Goal: Information Seeking & Learning: Find specific fact

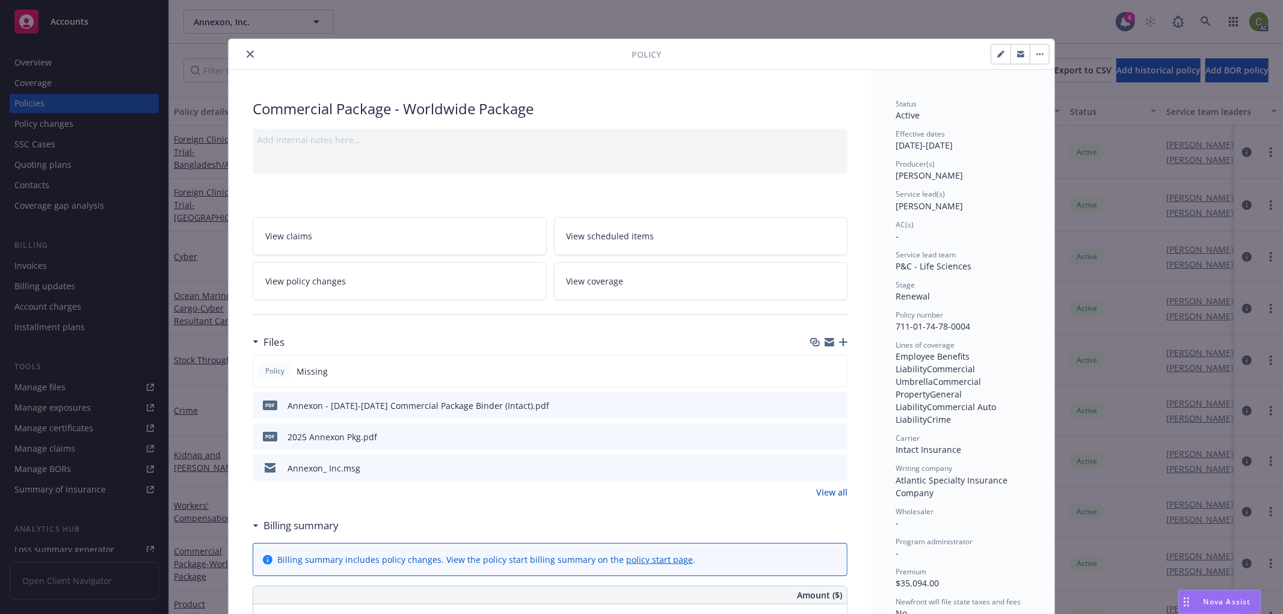
click at [247, 52] on icon "close" at bounding box center [250, 54] width 7 height 7
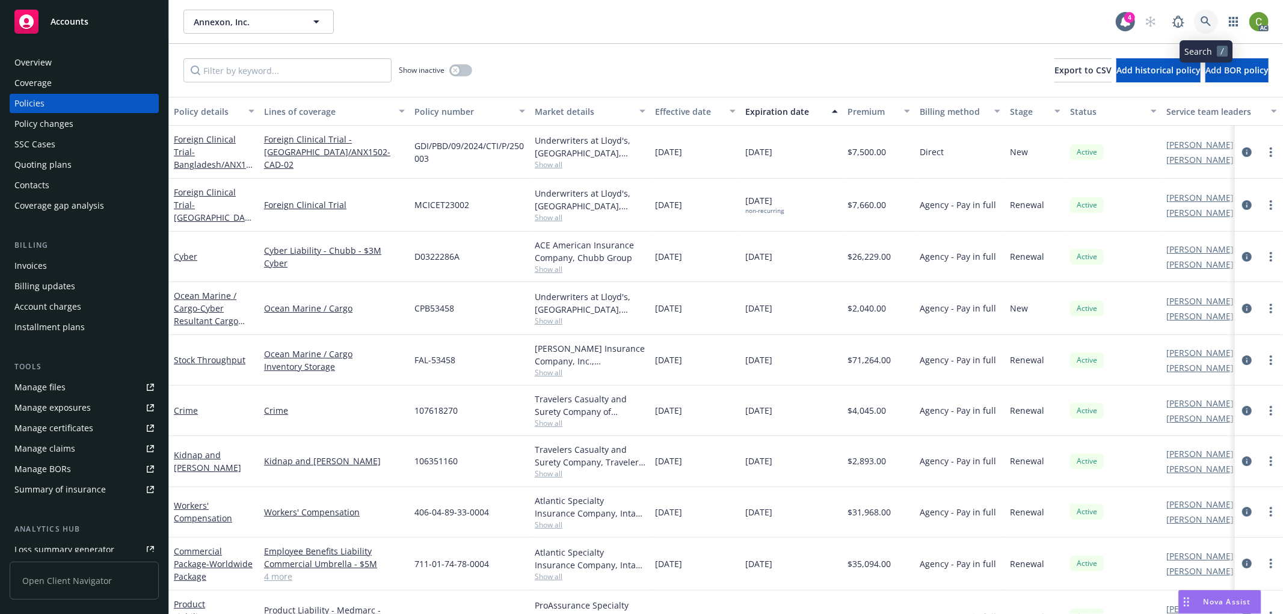
click at [1208, 22] on icon at bounding box center [1206, 21] width 11 height 11
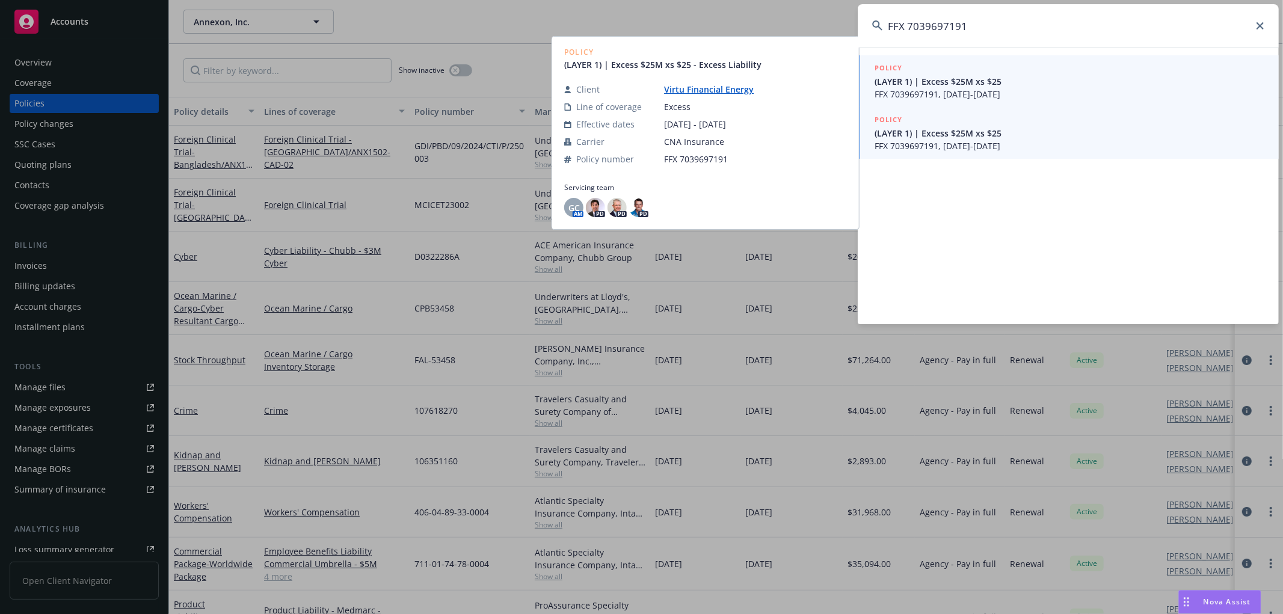
type input "FFX 7039697191"
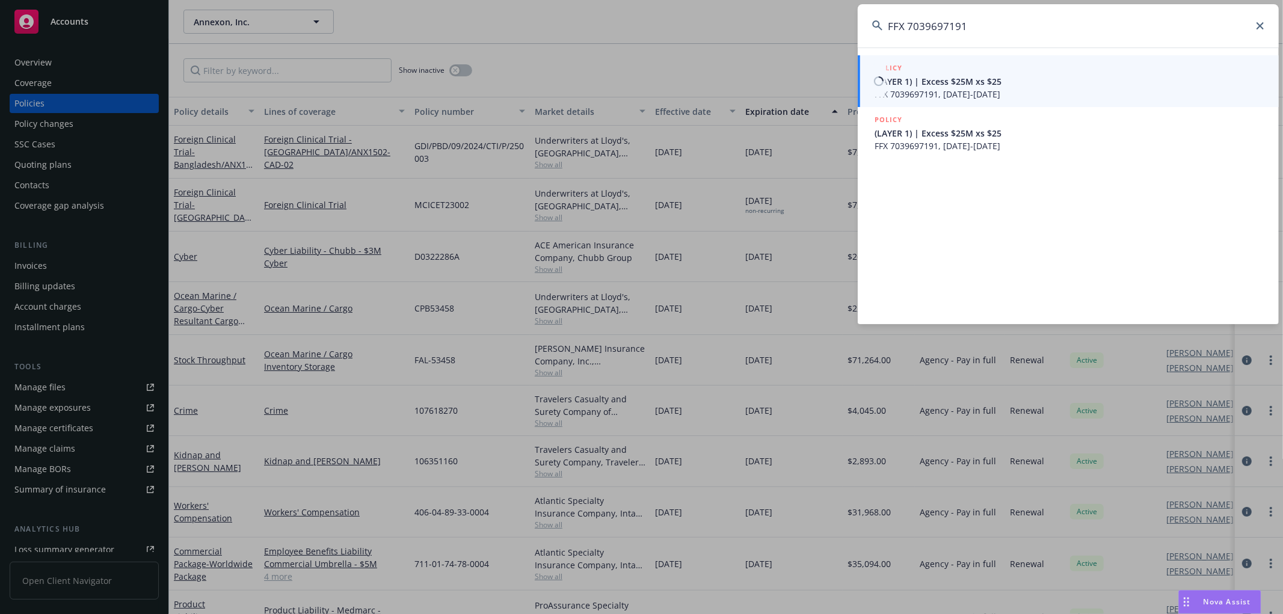
click at [985, 79] on span "(LAYER 1) | Excess $25M xs $25" at bounding box center [1070, 81] width 390 height 13
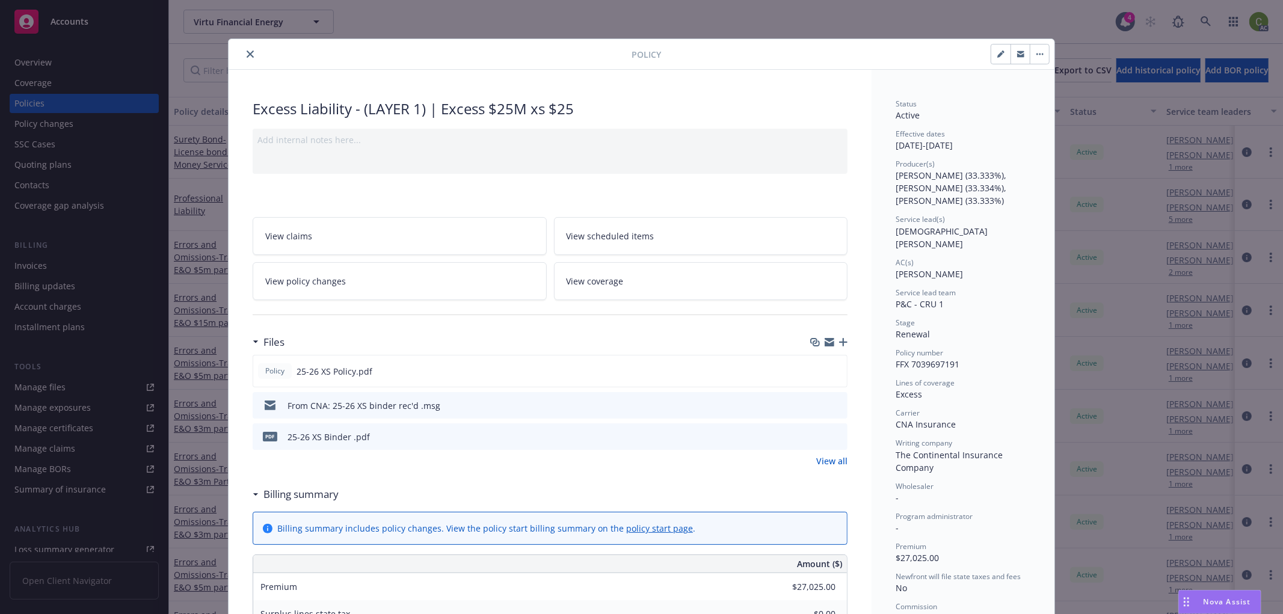
click at [247, 52] on icon "close" at bounding box center [250, 54] width 7 height 7
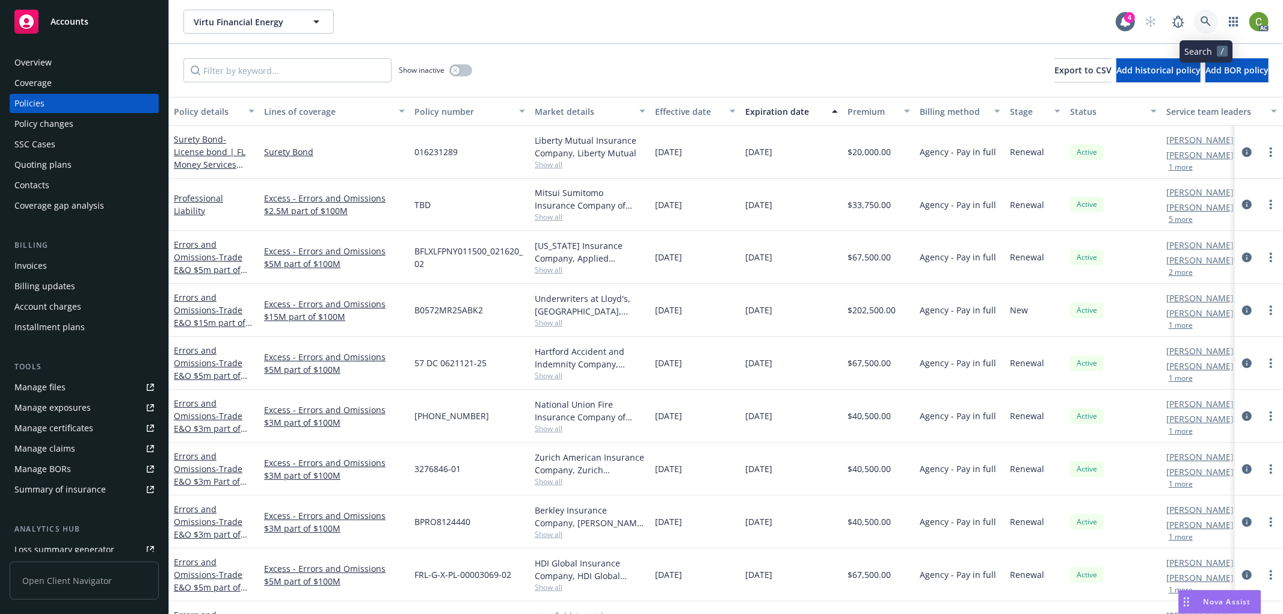
click at [1212, 20] on link at bounding box center [1206, 22] width 24 height 24
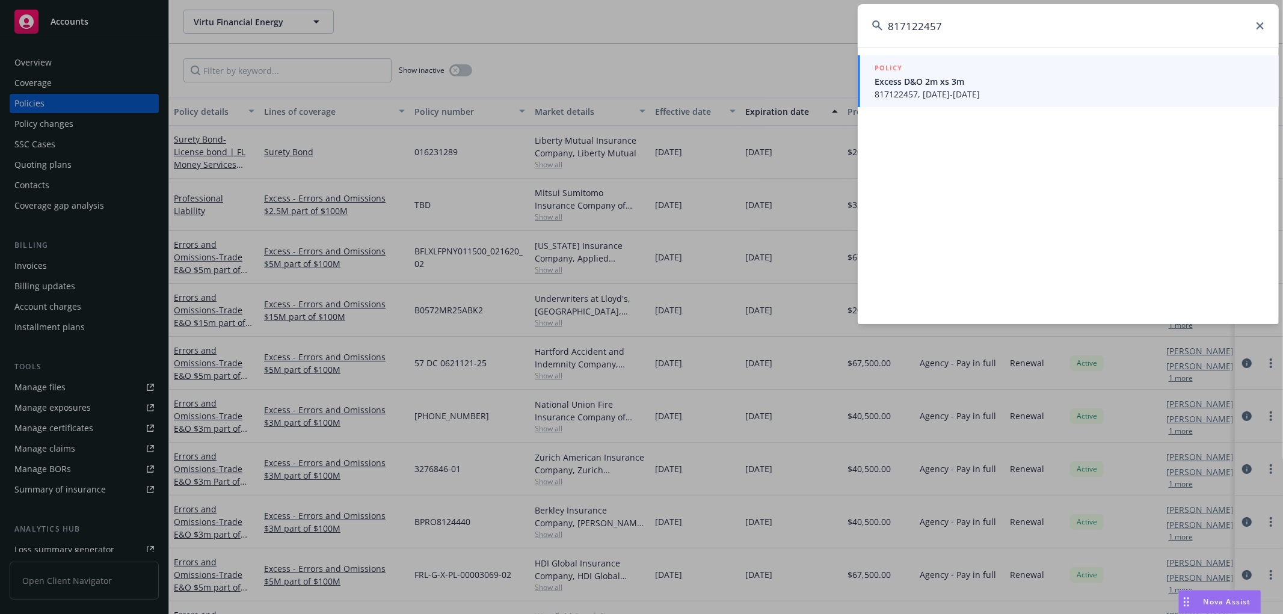
type input "817122457"
click at [973, 86] on span "Excess D&O 2m xs 3m" at bounding box center [1070, 81] width 390 height 13
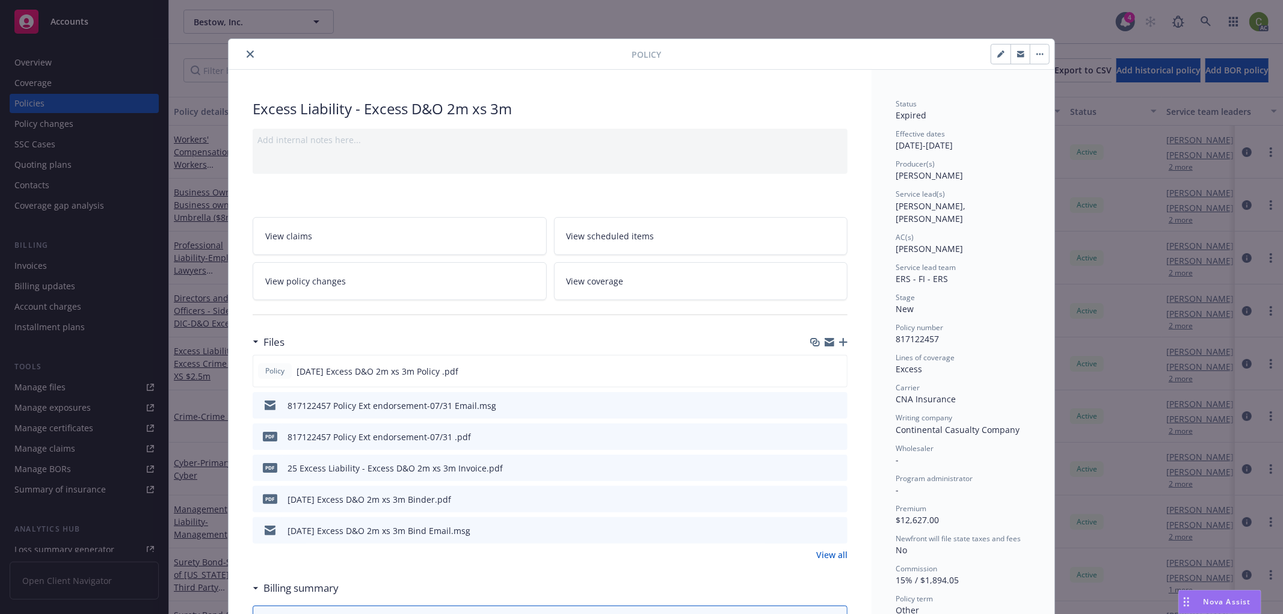
click at [356, 285] on link "View policy changes" at bounding box center [400, 281] width 294 height 38
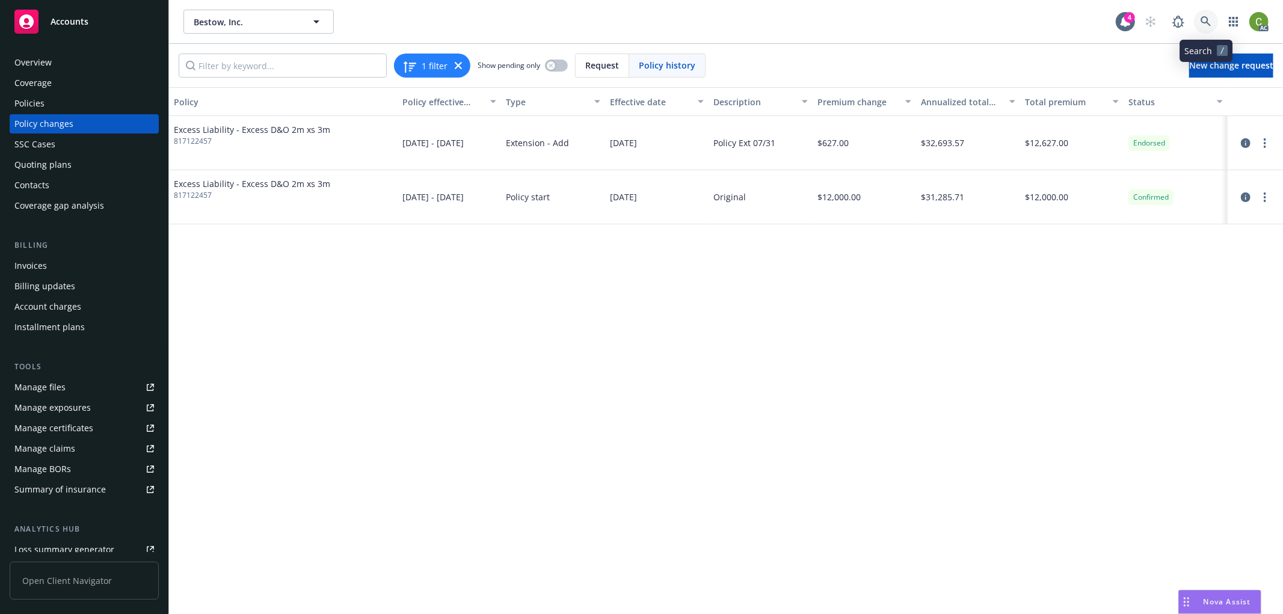
click at [1202, 19] on icon at bounding box center [1206, 21] width 10 height 10
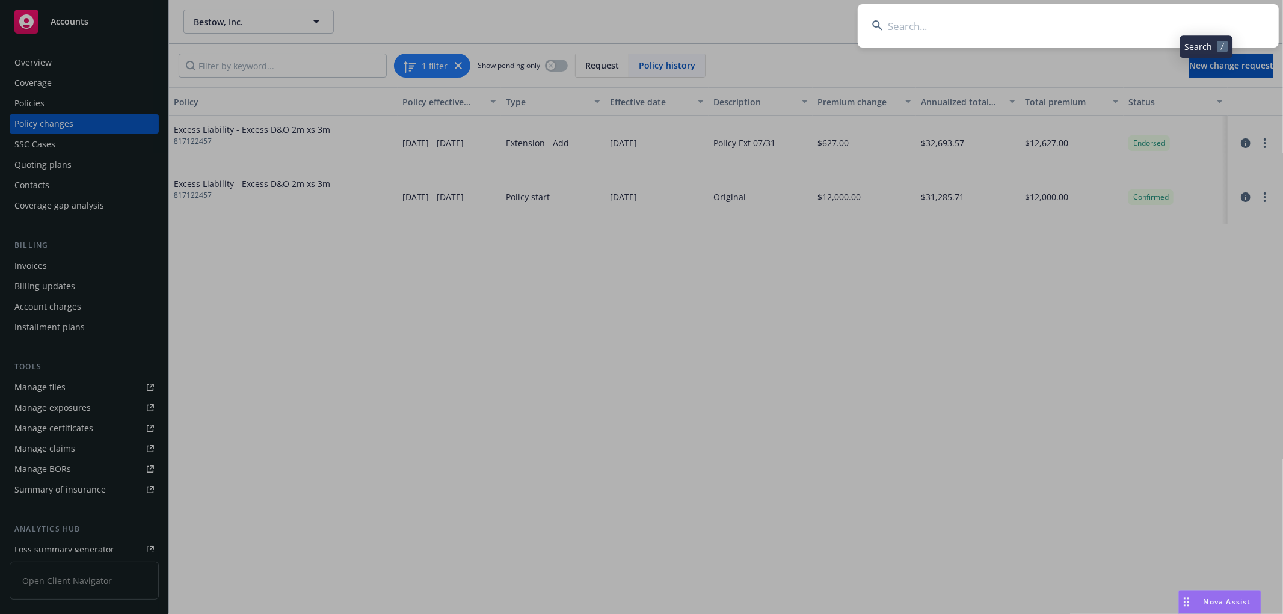
type input "TNX G71584367 001"
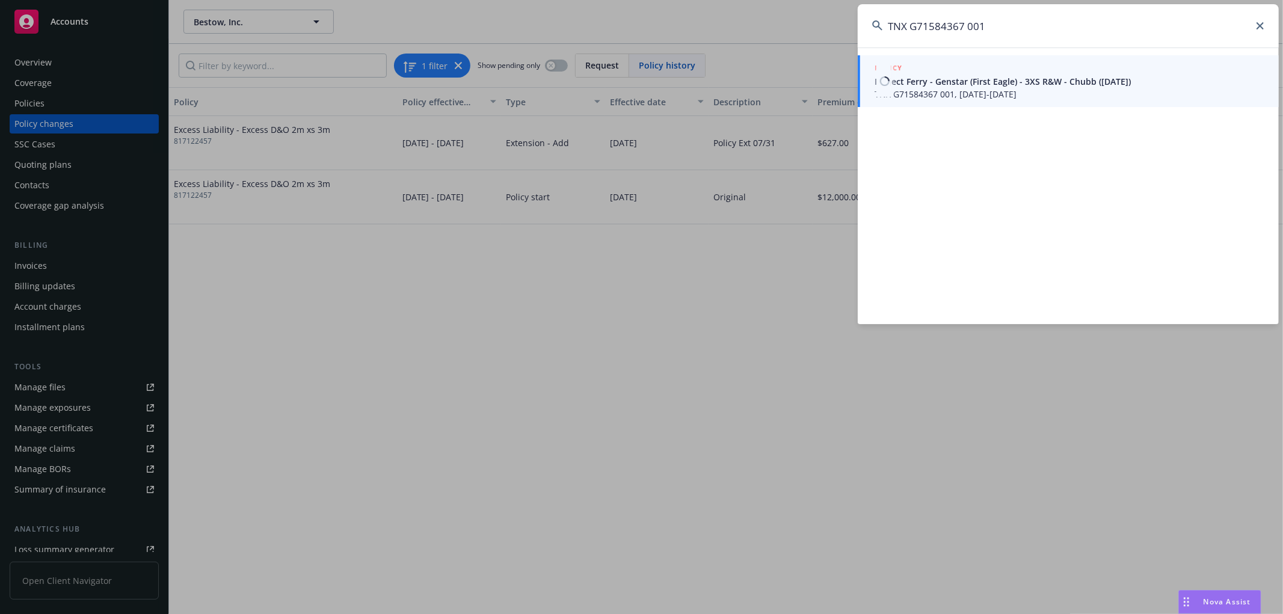
click at [940, 80] on span "Project Ferry - Genstar (First Eagle) - 3XS R&W - Chubb ([DATE])" at bounding box center [1070, 81] width 390 height 13
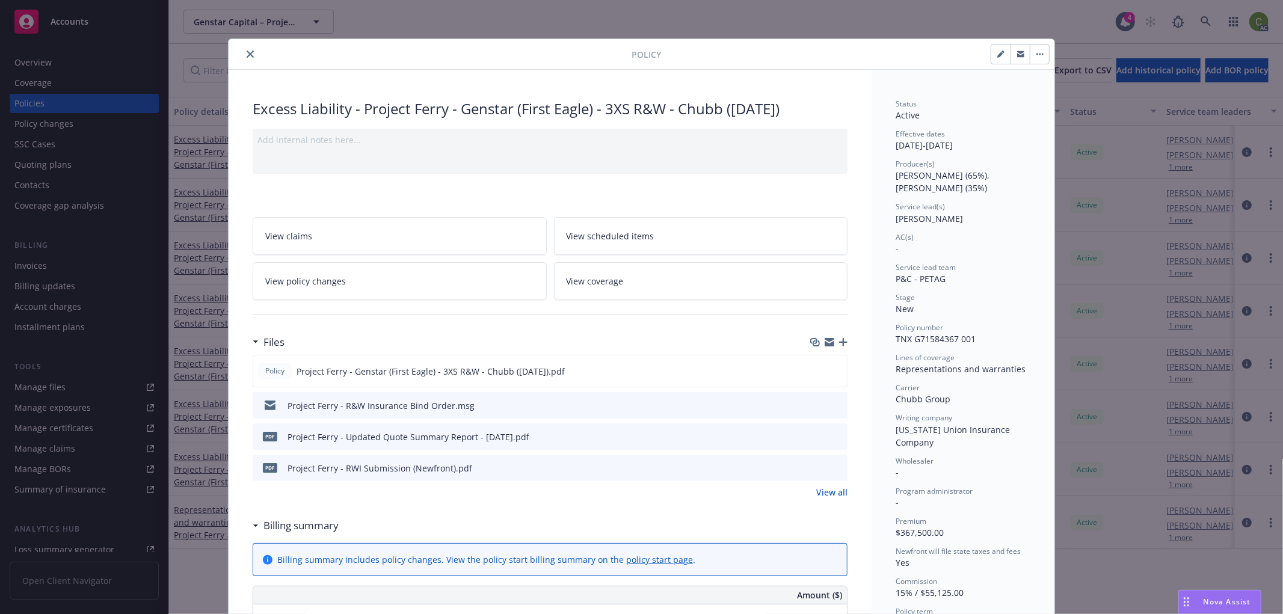
drag, startPoint x: 247, startPoint y: 52, endPoint x: 825, endPoint y: 58, distance: 578.8
click at [247, 52] on icon "close" at bounding box center [250, 54] width 7 height 7
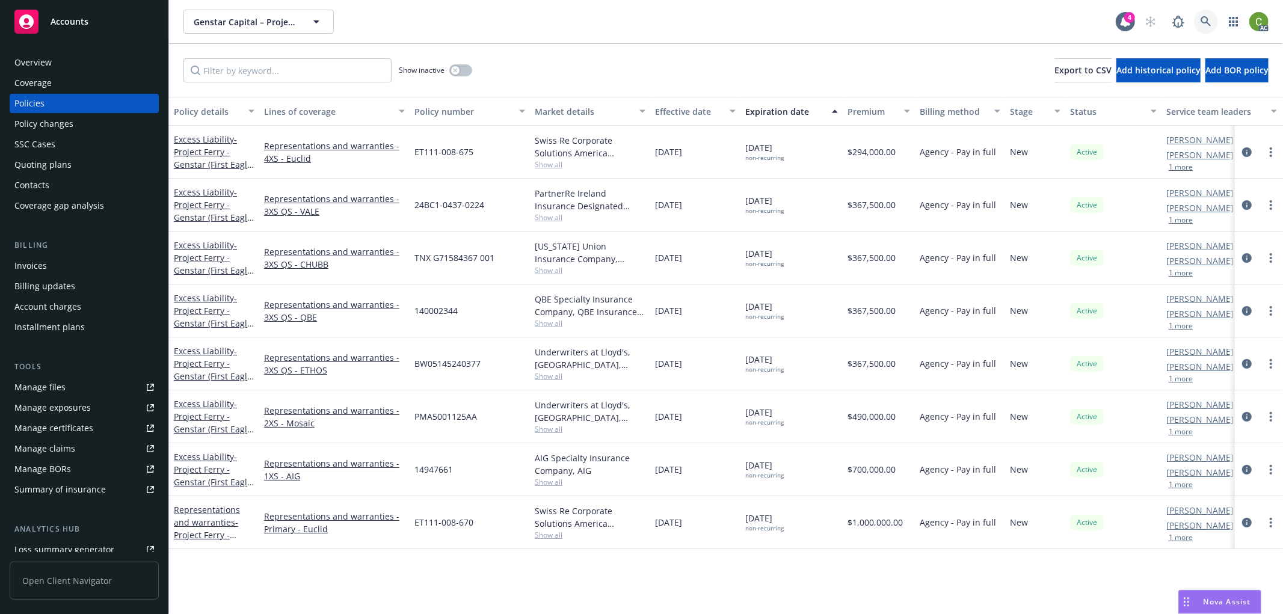
click at [1205, 21] on icon at bounding box center [1206, 21] width 11 height 11
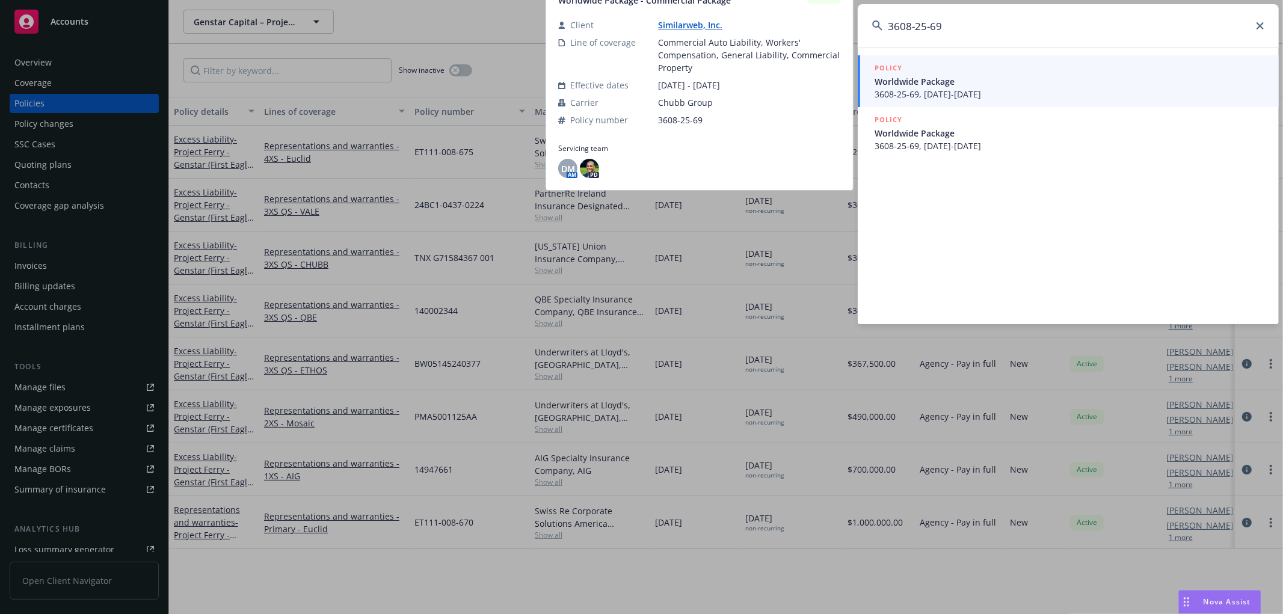
type input "3608-25-69"
click at [1057, 87] on div "POLICY Worldwide Package 3608-25-69, [DATE]-[DATE]" at bounding box center [1070, 81] width 390 height 39
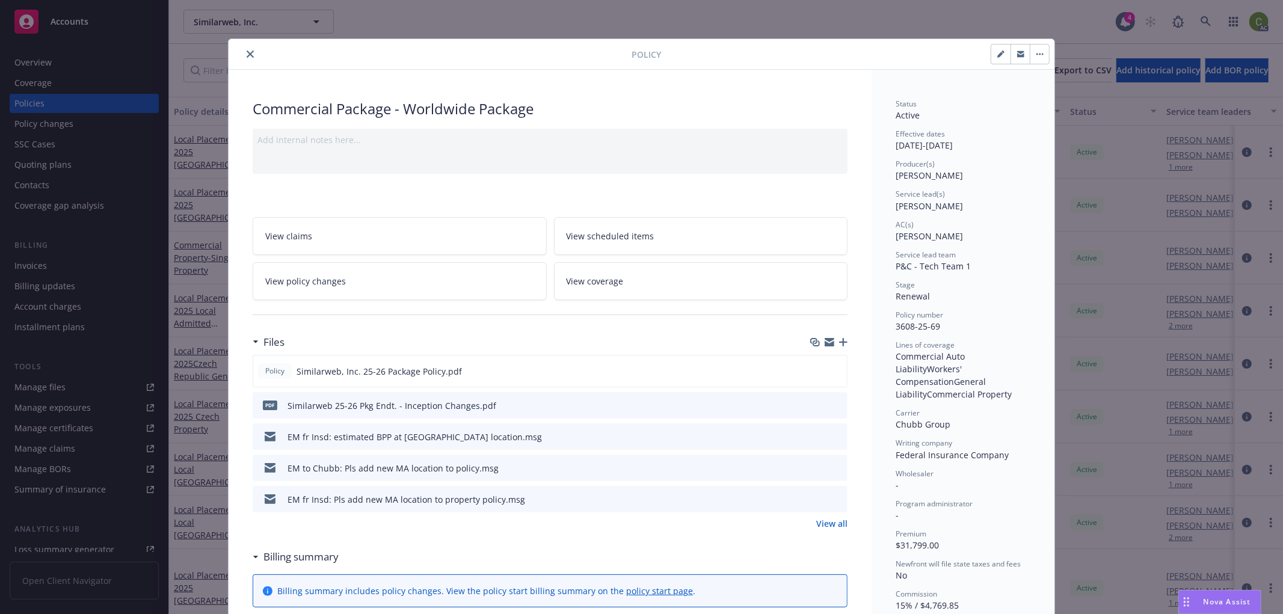
click at [347, 293] on link "View policy changes" at bounding box center [400, 281] width 294 height 38
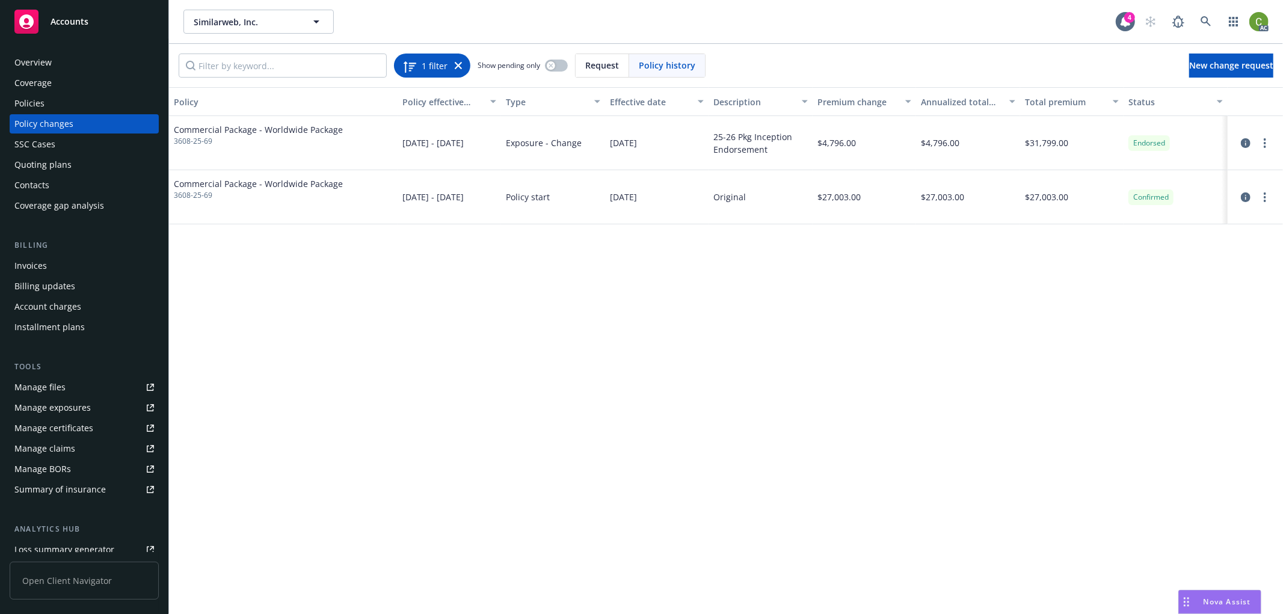
click at [457, 67] on icon at bounding box center [458, 65] width 7 height 7
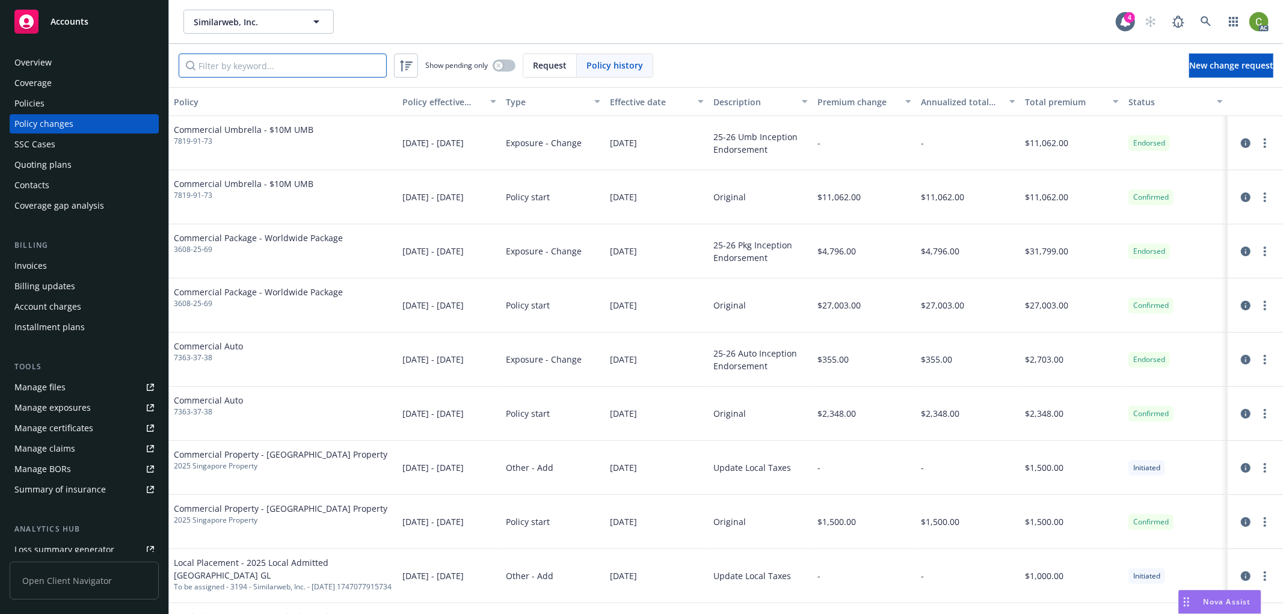
click at [292, 70] on input "Filter by keyword..." at bounding box center [283, 66] width 208 height 24
paste input "7363-37-38"
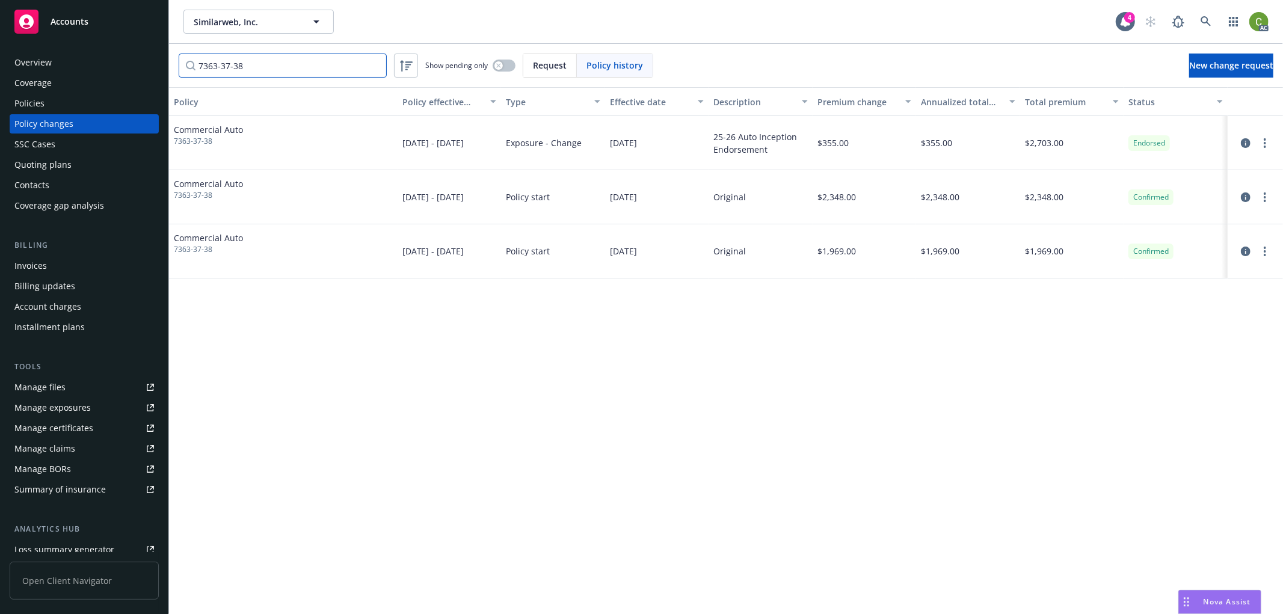
type input "7363-37-38"
click at [1206, 19] on icon at bounding box center [1206, 21] width 11 height 11
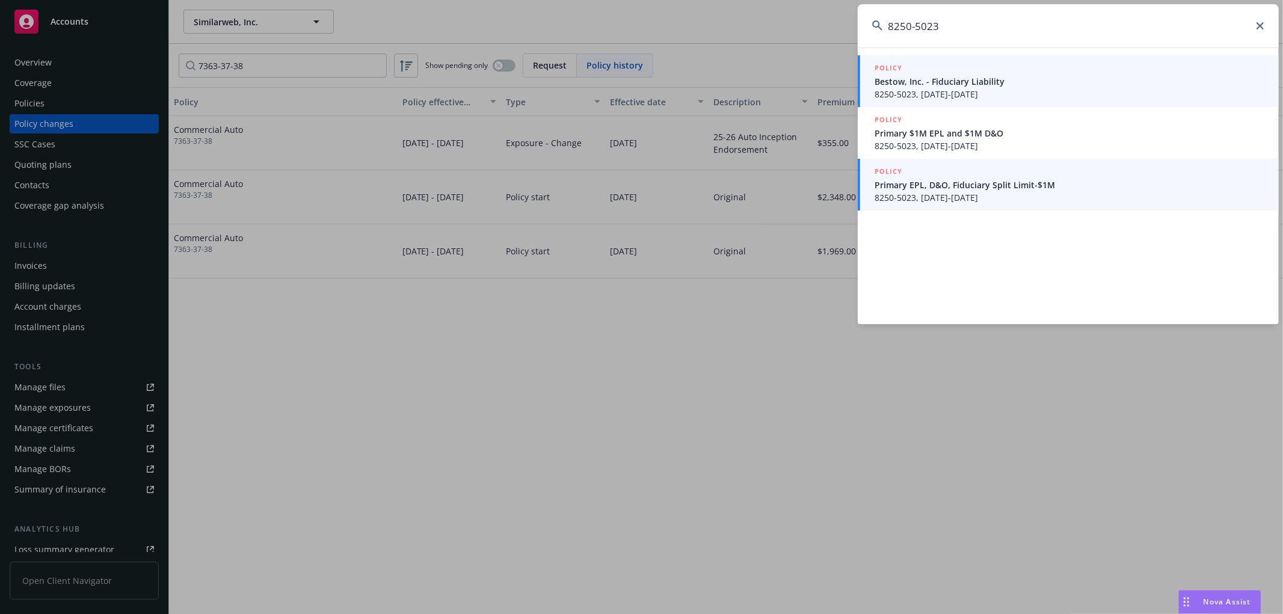
type input "8250-5023"
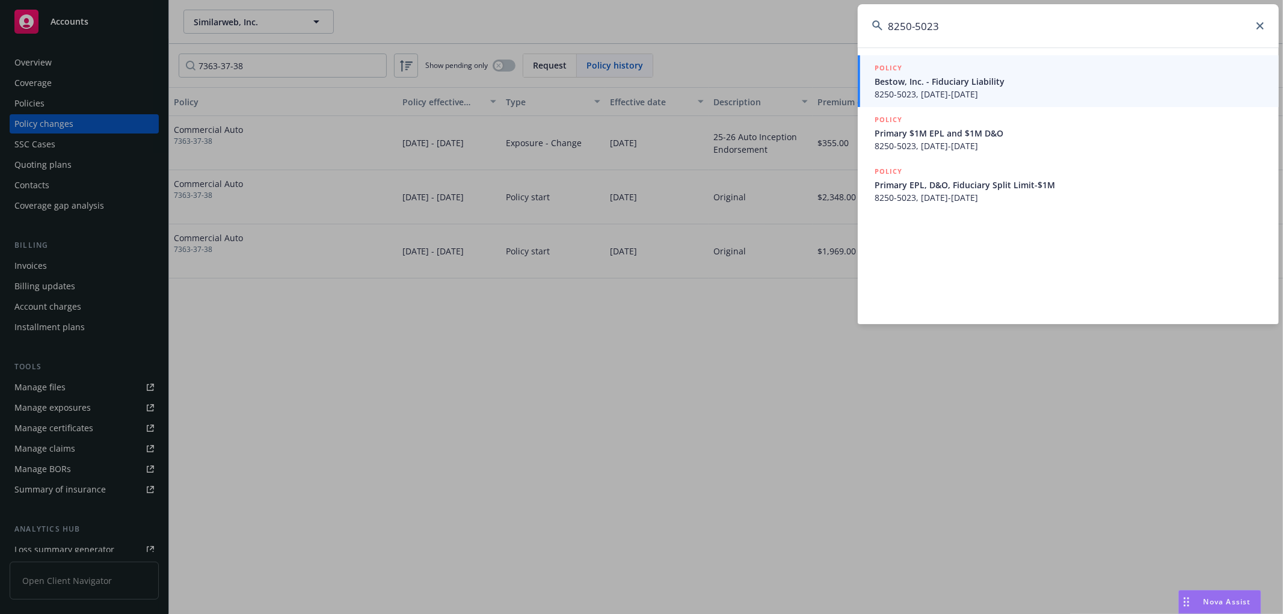
click at [991, 191] on span "8250-5023, [DATE]-[DATE]" at bounding box center [1070, 197] width 390 height 13
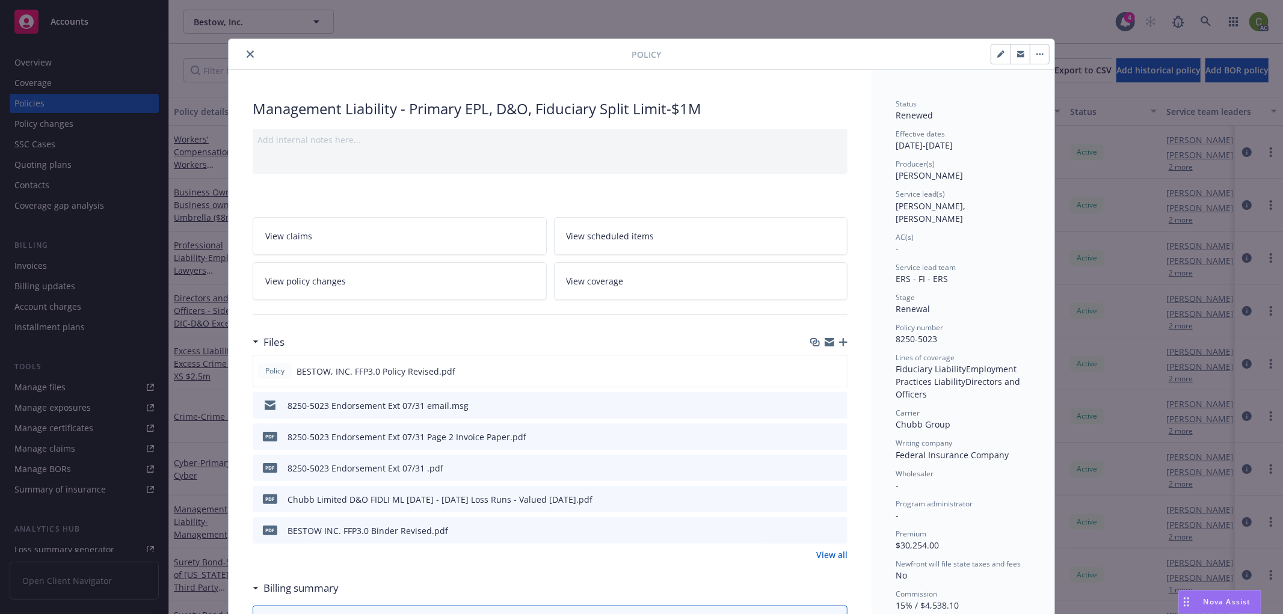
click at [247, 52] on icon "close" at bounding box center [250, 54] width 7 height 7
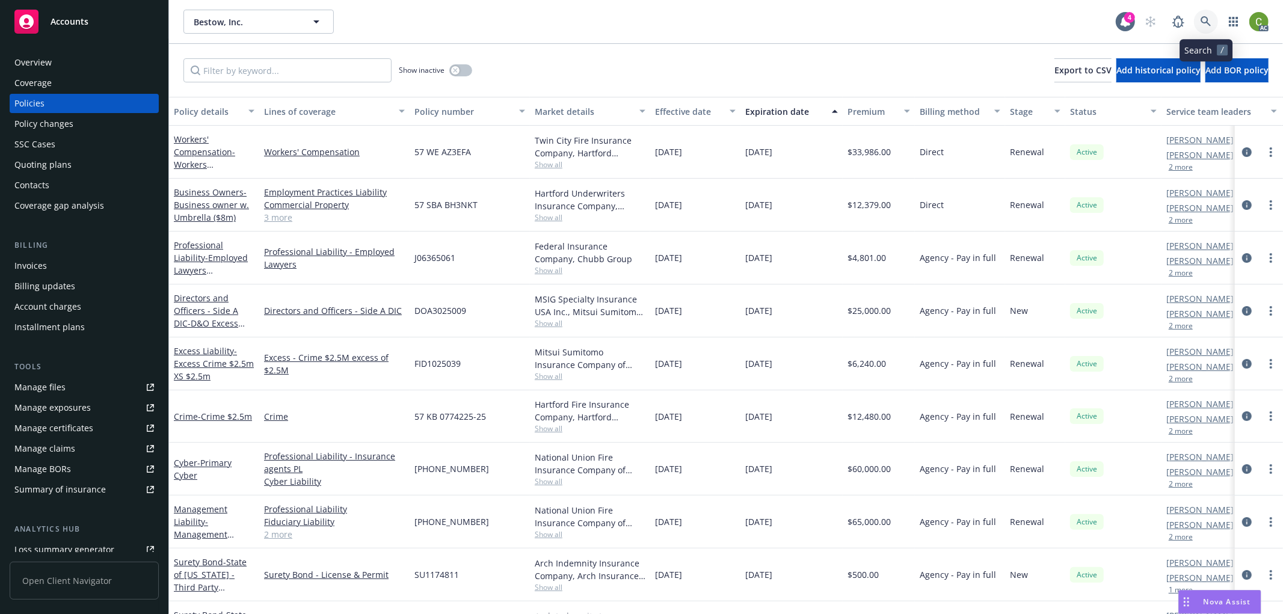
click at [1207, 20] on icon at bounding box center [1206, 21] width 10 height 10
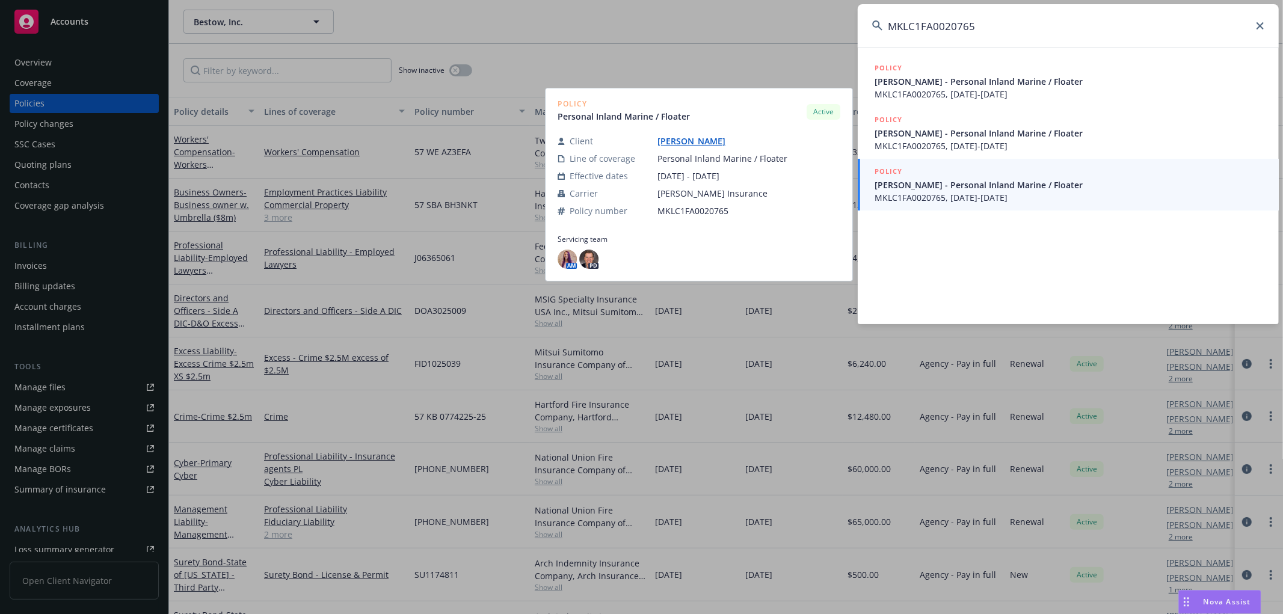
type input "MKLC1FA0020765"
click at [1000, 191] on span "MKLC1FA0020765, [DATE]-[DATE]" at bounding box center [1070, 197] width 390 height 13
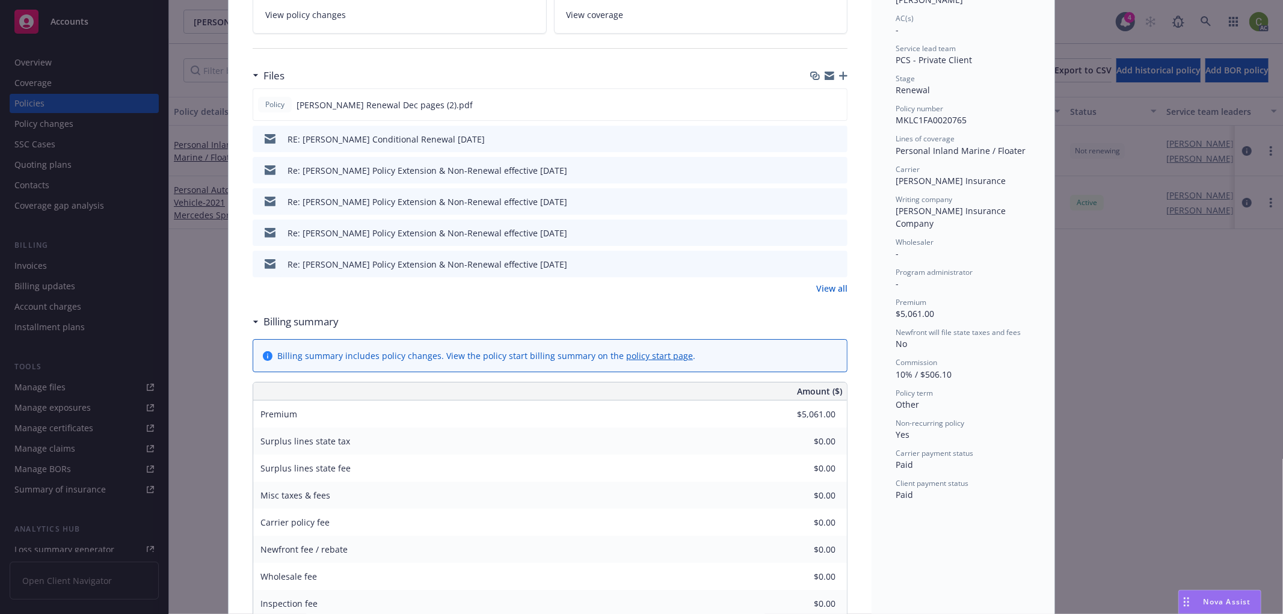
scroll to position [267, 0]
click at [370, 19] on link "View policy changes" at bounding box center [400, 14] width 294 height 38
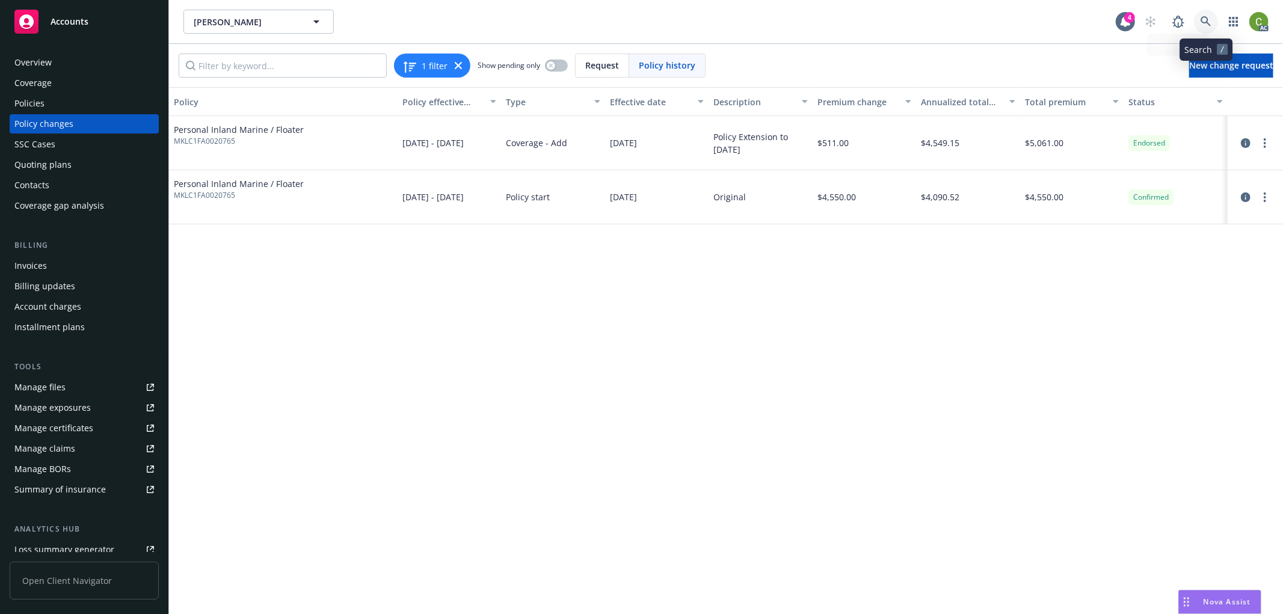
drag, startPoint x: 1212, startPoint y: 26, endPoint x: 1215, endPoint y: 57, distance: 30.8
click at [1212, 26] on link at bounding box center [1206, 22] width 24 height 24
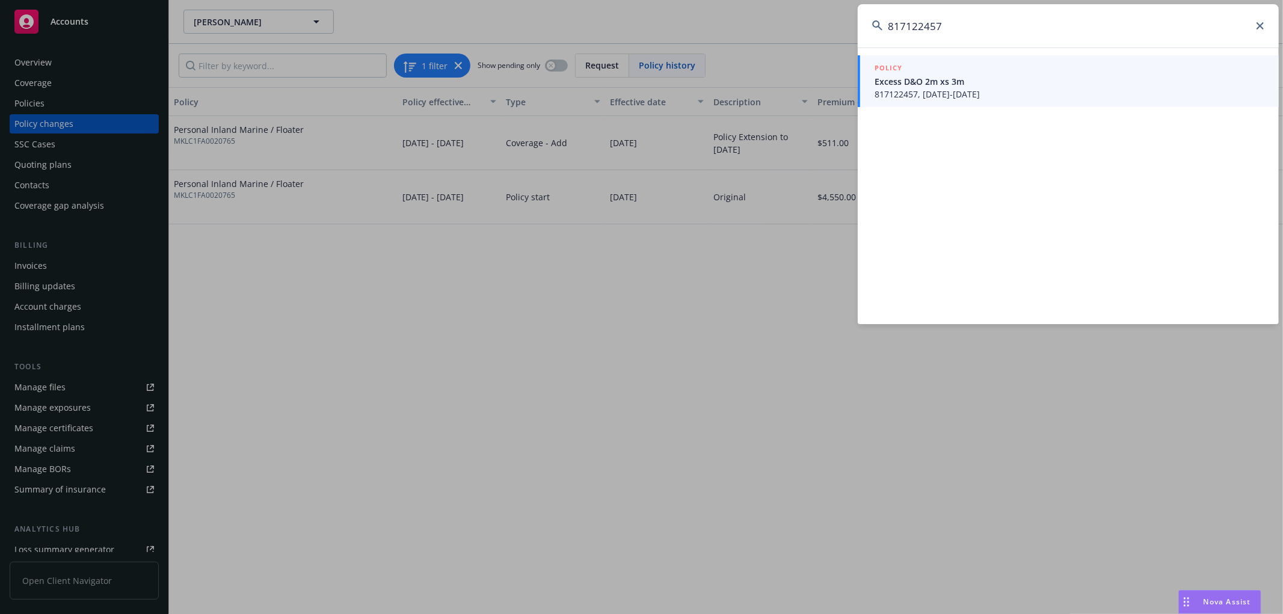
type input "817122457"
click at [1019, 90] on span "817122457, [DATE]-[DATE]" at bounding box center [1070, 94] width 390 height 13
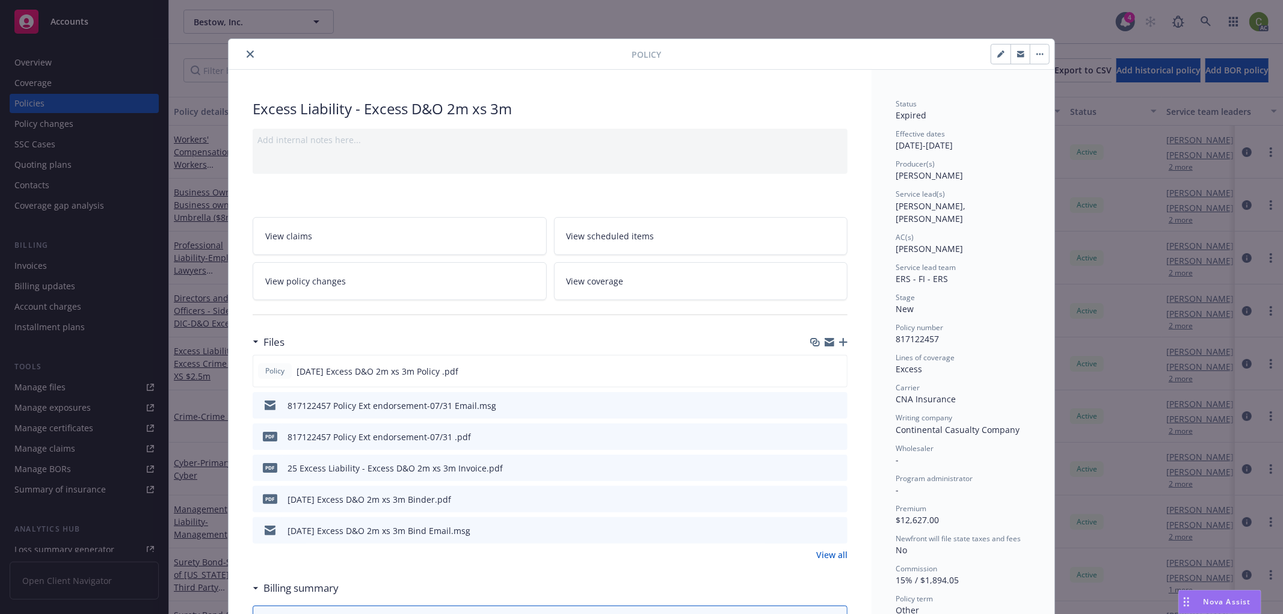
click at [433, 274] on link "View policy changes" at bounding box center [400, 281] width 294 height 38
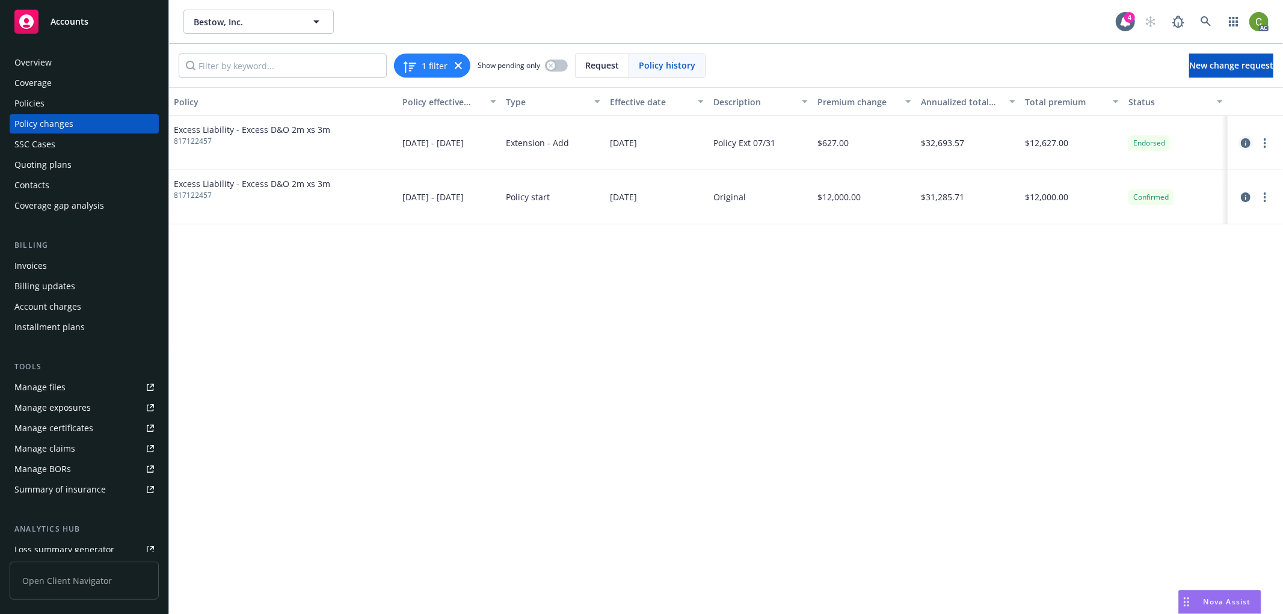
click at [1247, 141] on icon "circleInformation" at bounding box center [1246, 143] width 10 height 10
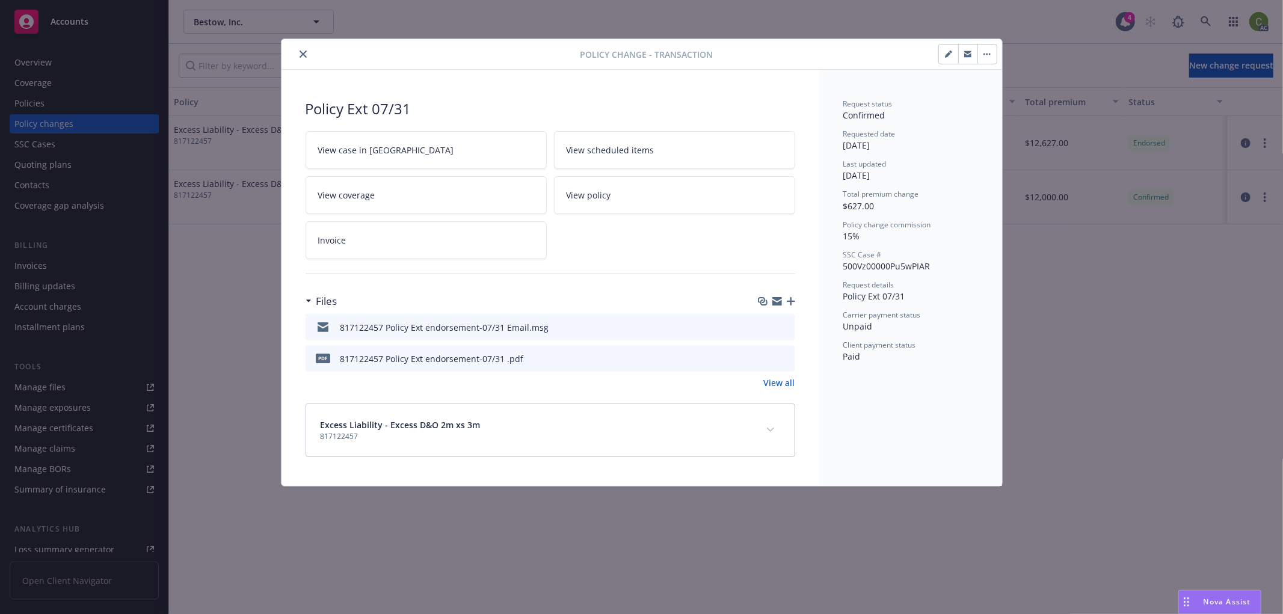
click at [785, 357] on icon "preview file" at bounding box center [783, 358] width 11 height 8
click at [301, 52] on icon "close" at bounding box center [303, 54] width 7 height 7
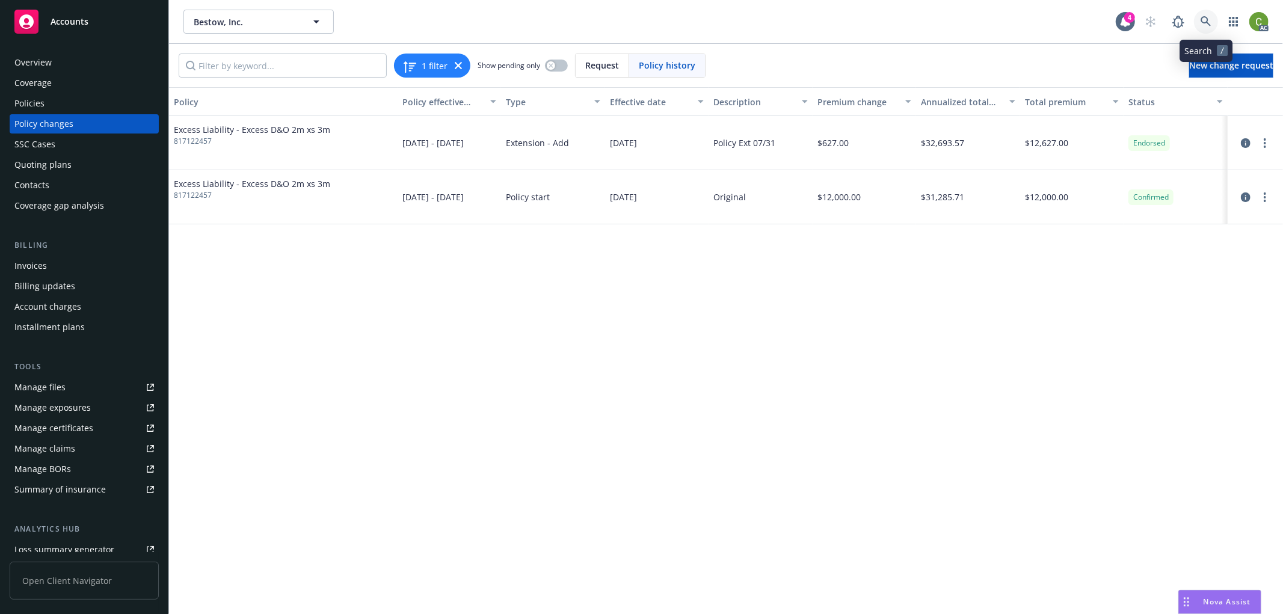
click at [1207, 25] on icon at bounding box center [1206, 21] width 11 height 11
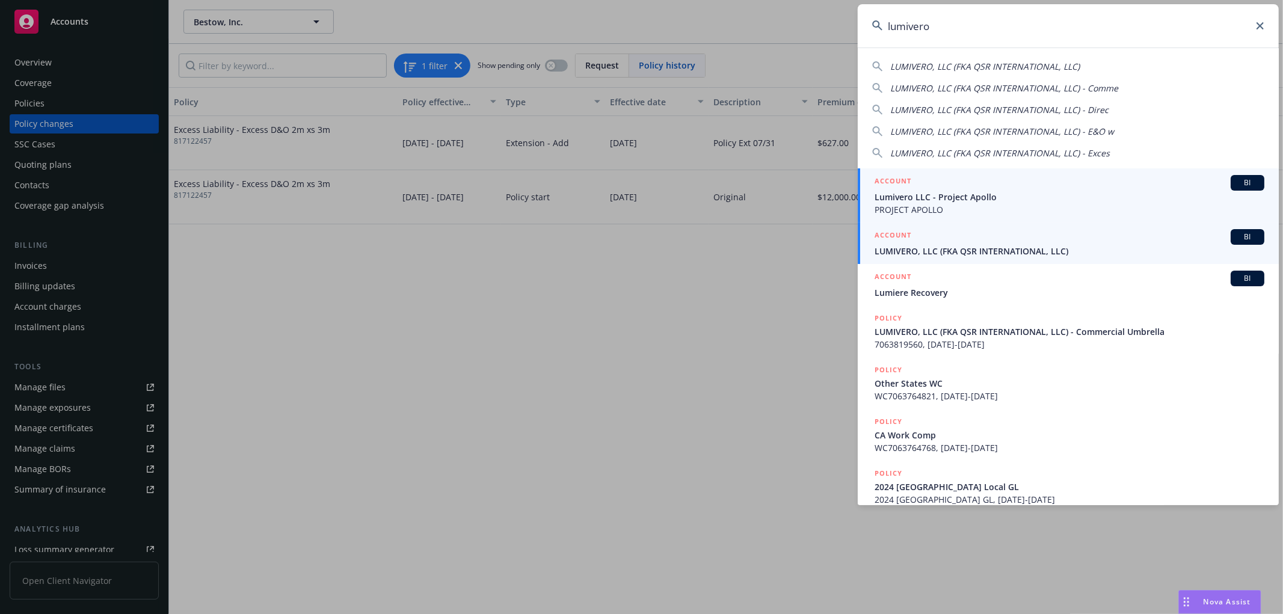
type input "lumivero"
drag, startPoint x: 937, startPoint y: 244, endPoint x: 923, endPoint y: 251, distance: 15.3
click at [937, 244] on div "ACCOUNT BI LUMIVERO, LLC (FKA QSR INTERNATIONAL, LLC)" at bounding box center [1070, 243] width 390 height 28
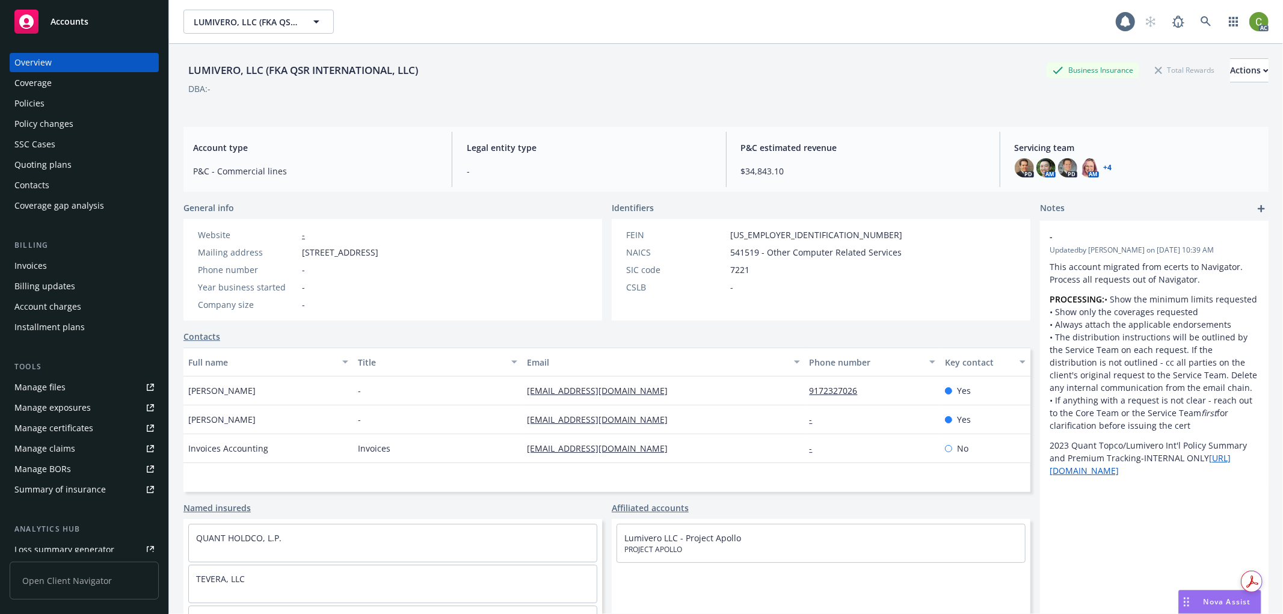
click at [85, 265] on div "Invoices" at bounding box center [84, 265] width 140 height 19
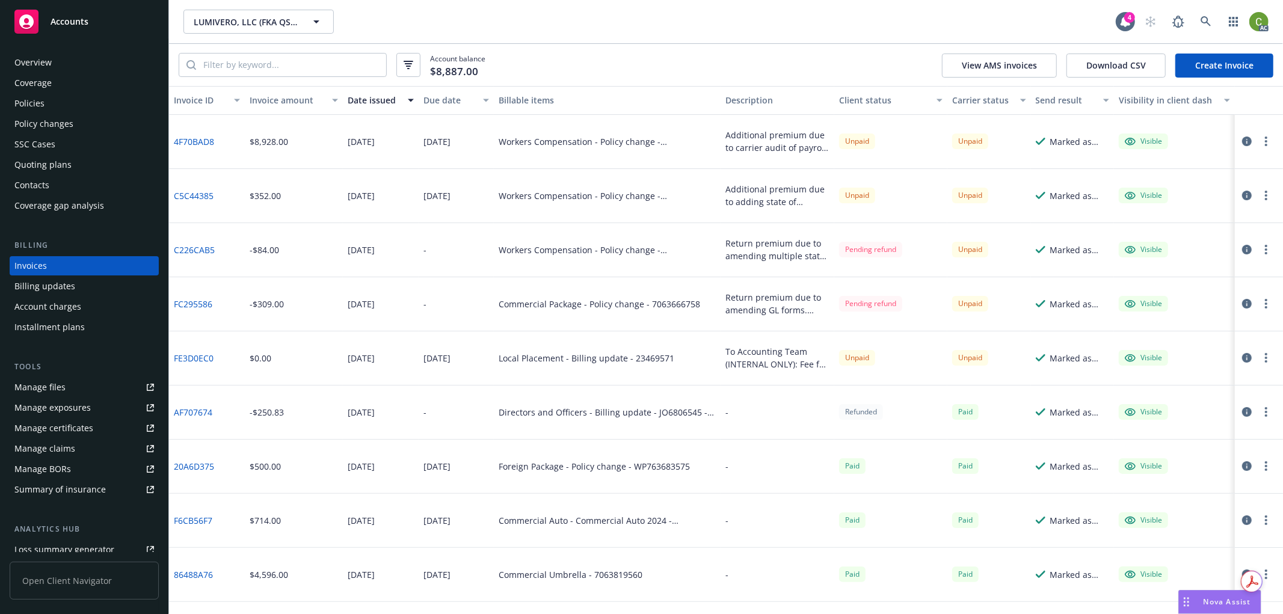
click at [197, 247] on link "C226CAB5" at bounding box center [194, 250] width 41 height 13
drag, startPoint x: 219, startPoint y: 313, endPoint x: 173, endPoint y: 315, distance: 45.8
click at [173, 315] on div "FC295586" at bounding box center [207, 304] width 76 height 54
copy link "FC295586"
click at [202, 301] on link "FC295586" at bounding box center [193, 304] width 39 height 13
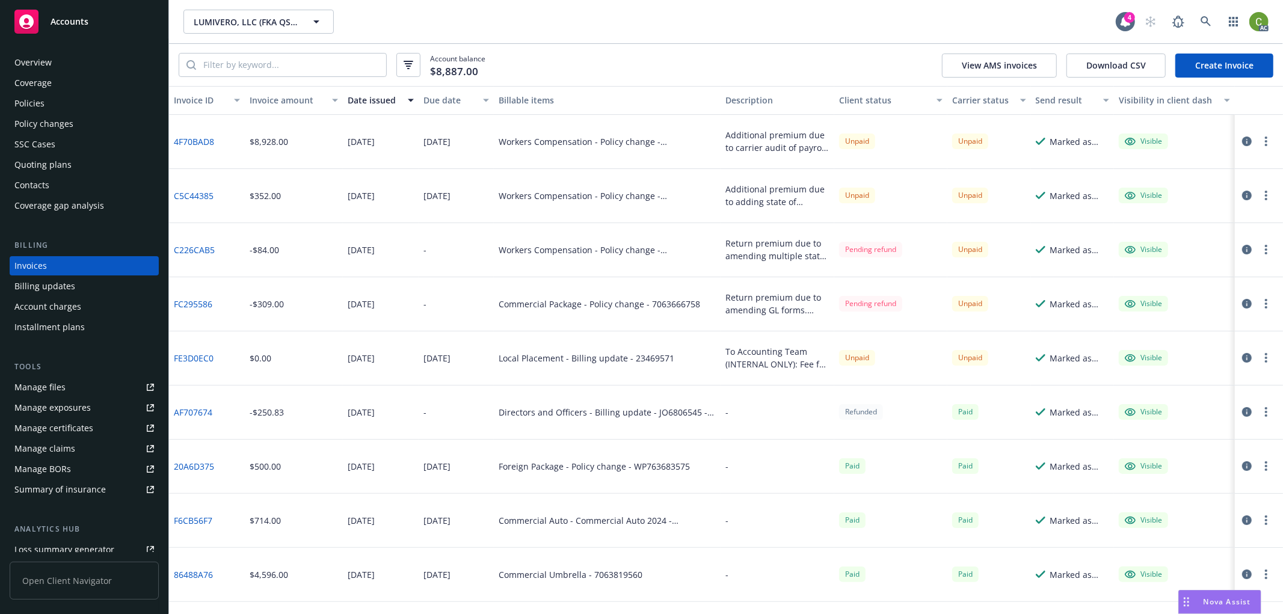
click at [1242, 305] on icon "button" at bounding box center [1247, 304] width 10 height 10
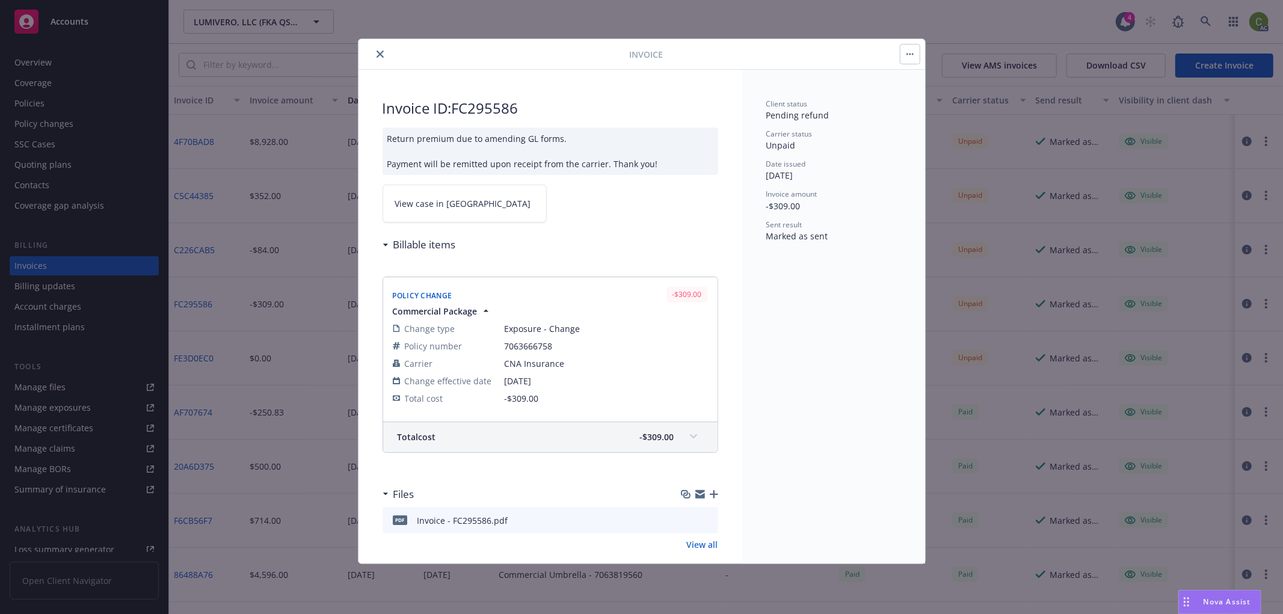
click at [470, 201] on link "View case in [GEOGRAPHIC_DATA]" at bounding box center [465, 204] width 164 height 38
click at [375, 51] on button "close" at bounding box center [380, 54] width 14 height 14
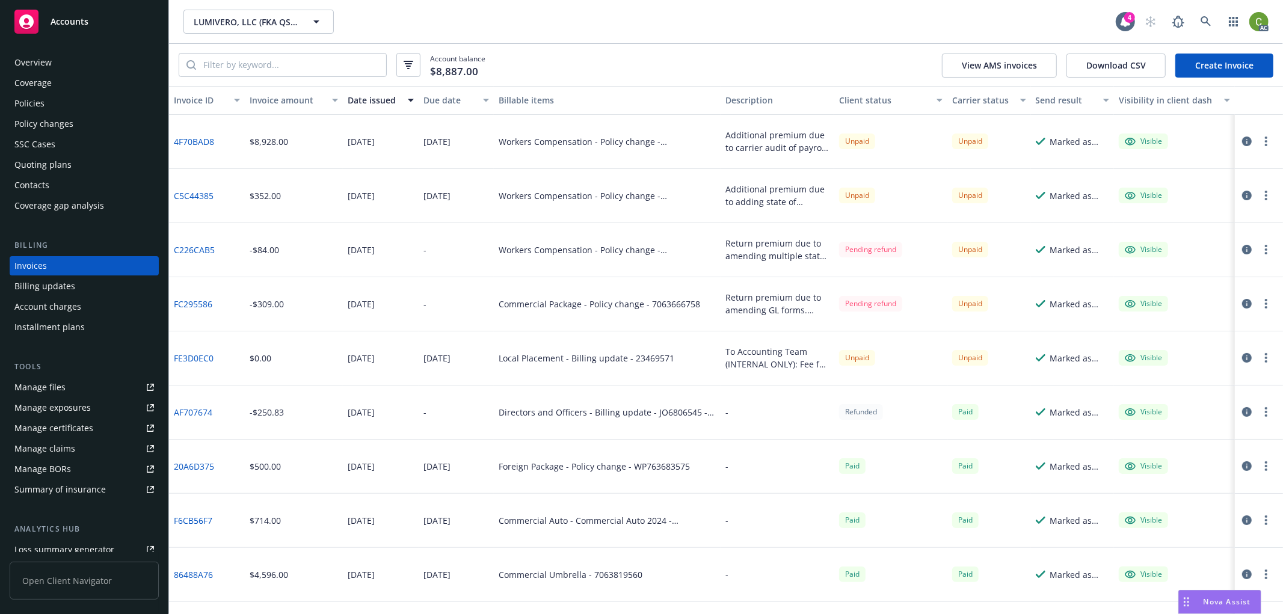
click at [94, 121] on div "Policy changes" at bounding box center [84, 123] width 140 height 19
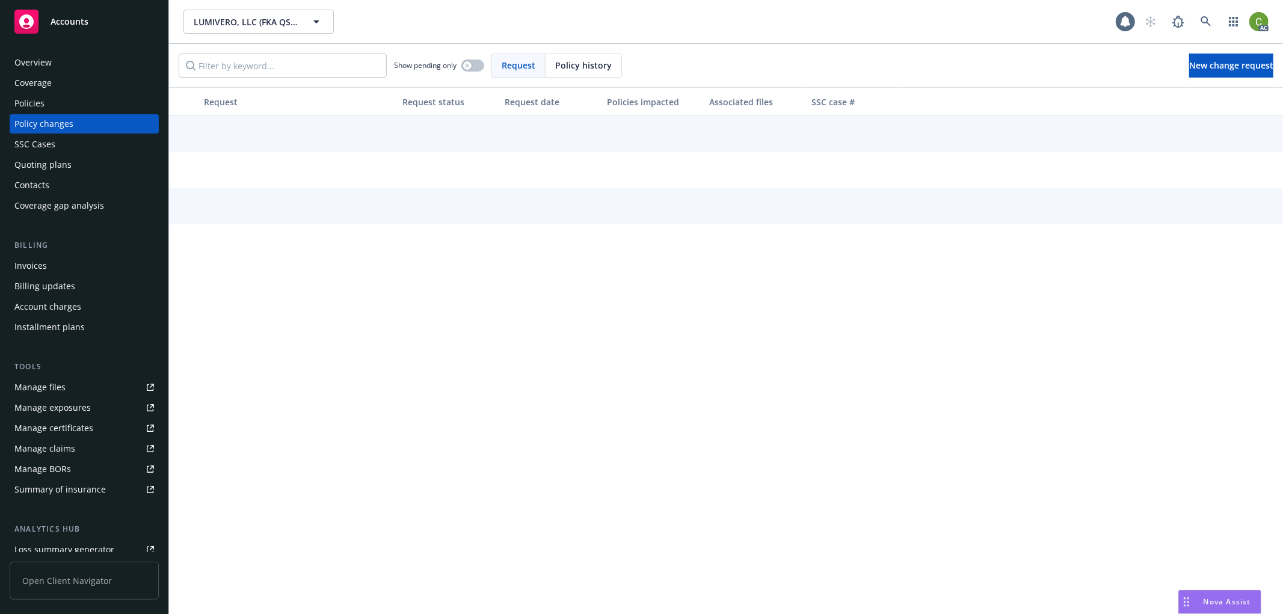
click at [573, 67] on span "Policy history" at bounding box center [583, 65] width 57 height 13
drag, startPoint x: 466, startPoint y: 61, endPoint x: 291, endPoint y: 74, distance: 175.6
click at [313, 66] on input "Filter by keyword..." at bounding box center [283, 66] width 208 height 24
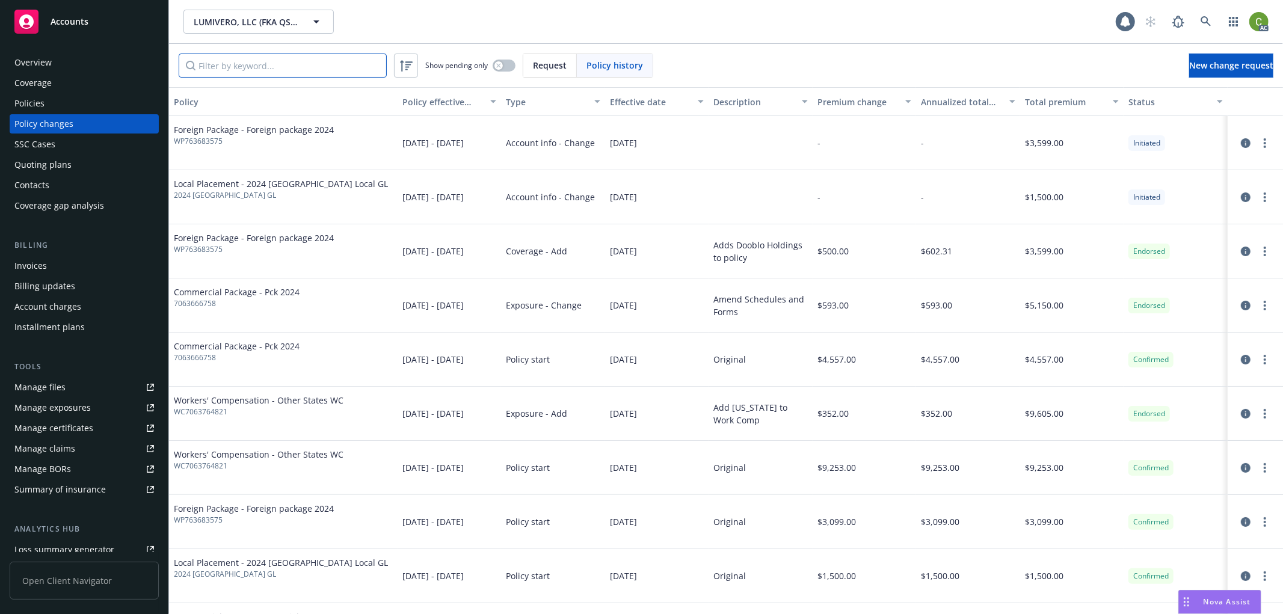
paste input "7063666758"
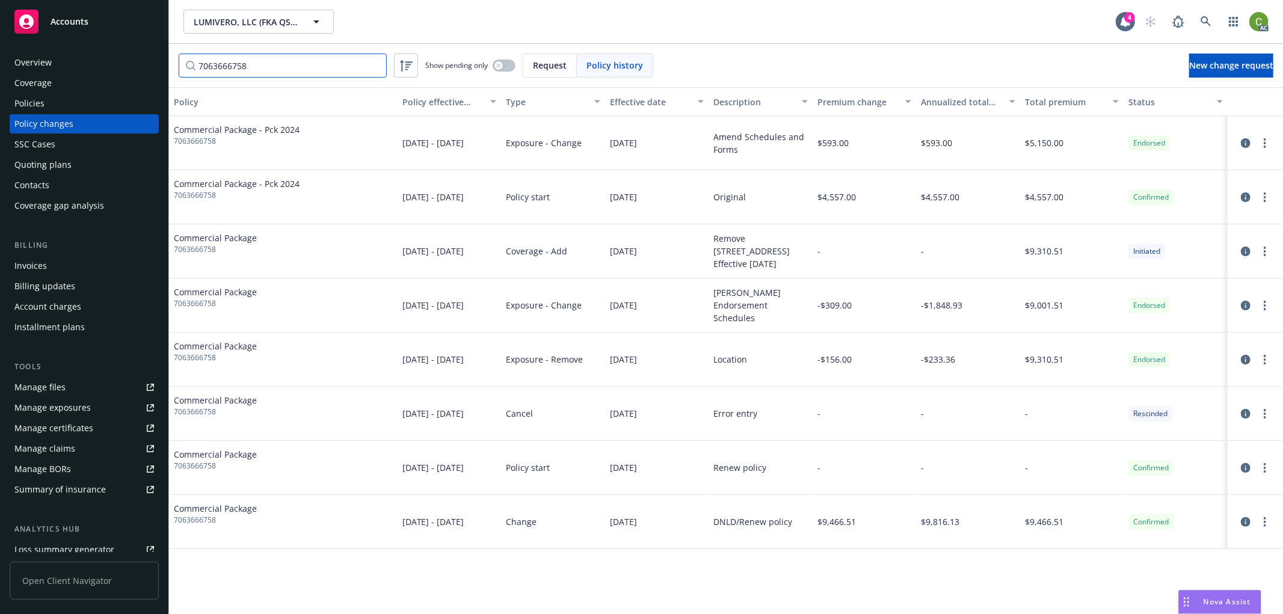
type input "7063666758"
click at [52, 103] on div "Policies" at bounding box center [84, 103] width 140 height 19
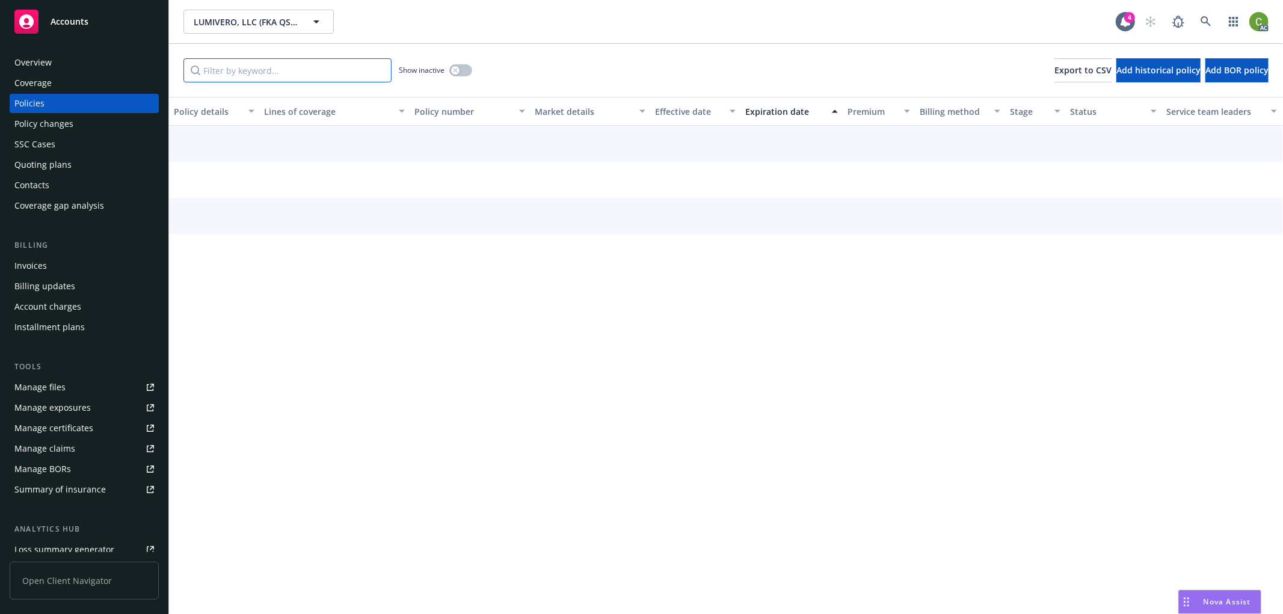
click at [221, 71] on input "Filter by keyword..." at bounding box center [287, 70] width 208 height 24
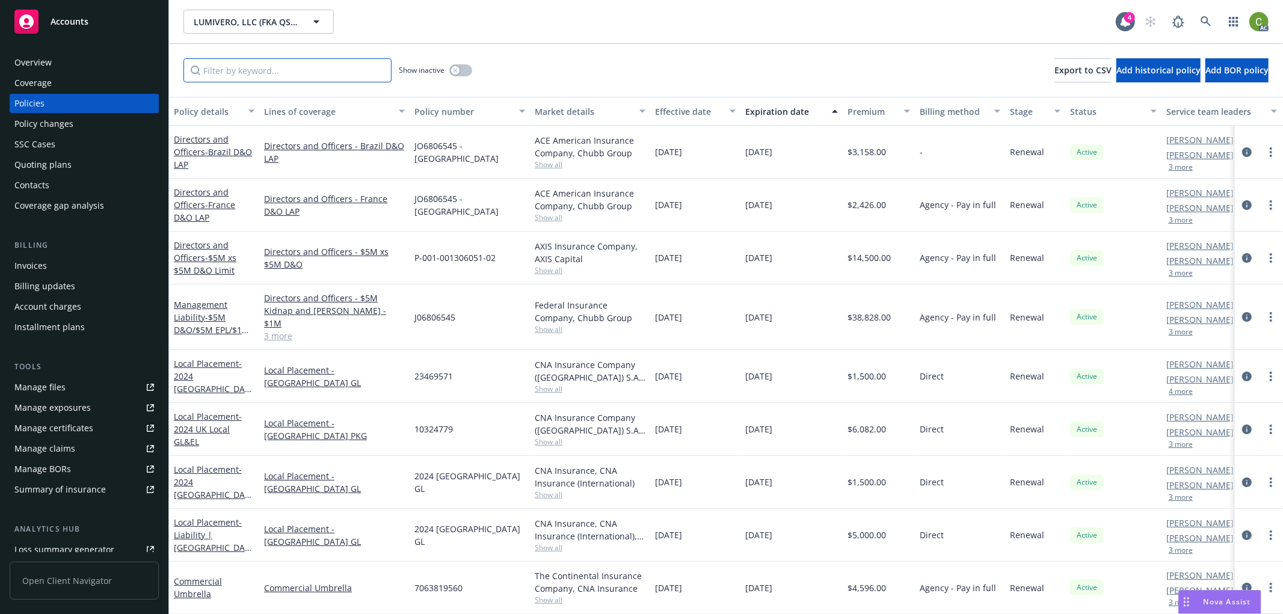
paste input "7063666758"
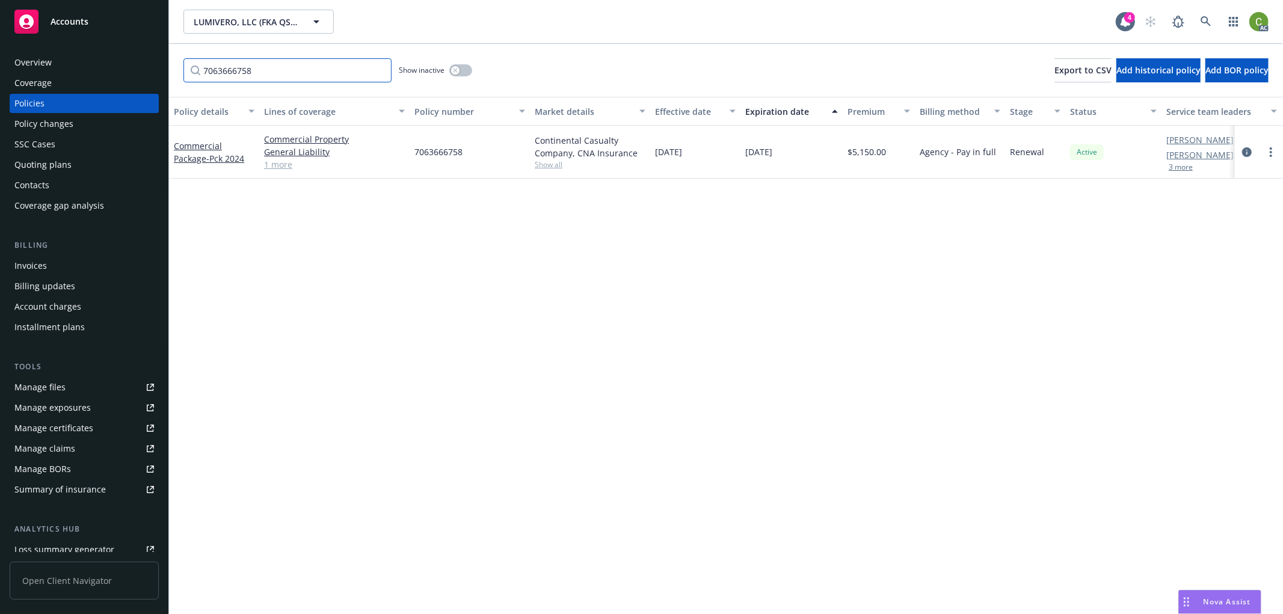
type input "7063666758"
click at [458, 69] on div "button" at bounding box center [455, 70] width 8 height 8
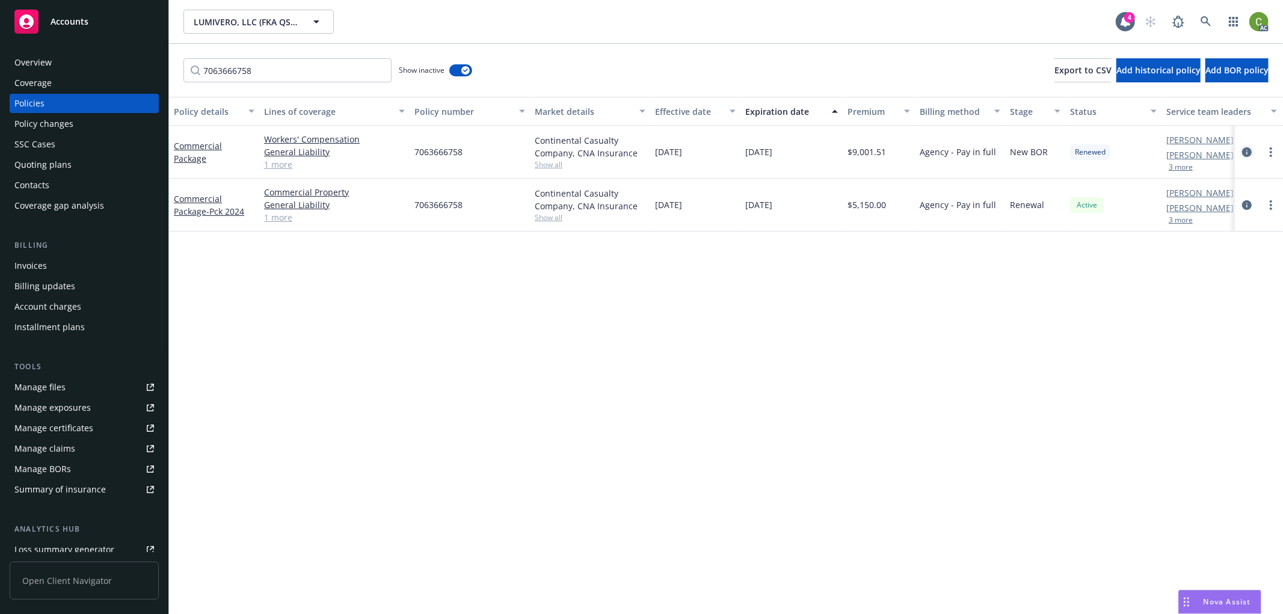
click at [1242, 150] on icon "circleInformation" at bounding box center [1247, 152] width 10 height 10
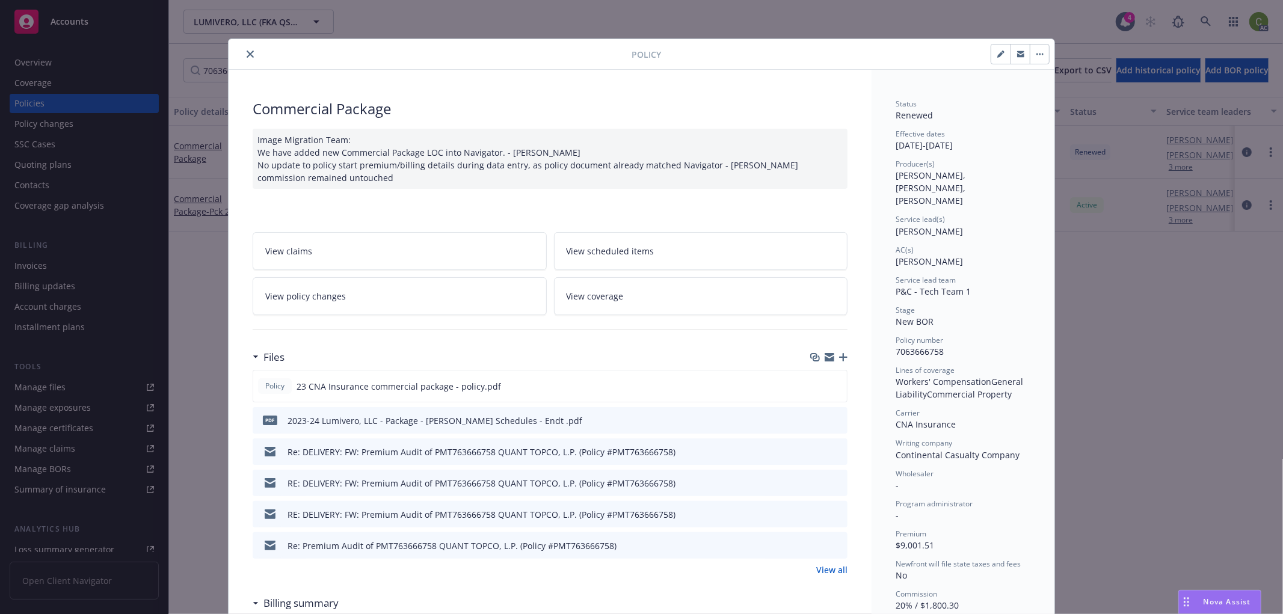
click at [247, 52] on icon "close" at bounding box center [250, 54] width 7 height 7
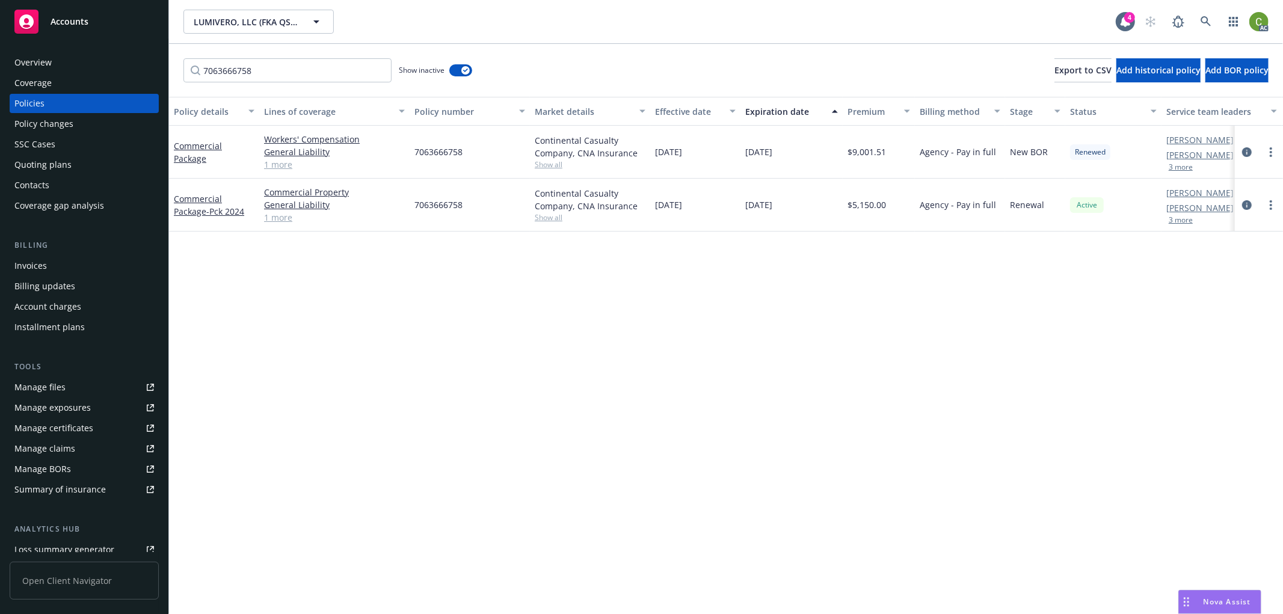
click at [81, 261] on div "Invoices" at bounding box center [84, 265] width 140 height 19
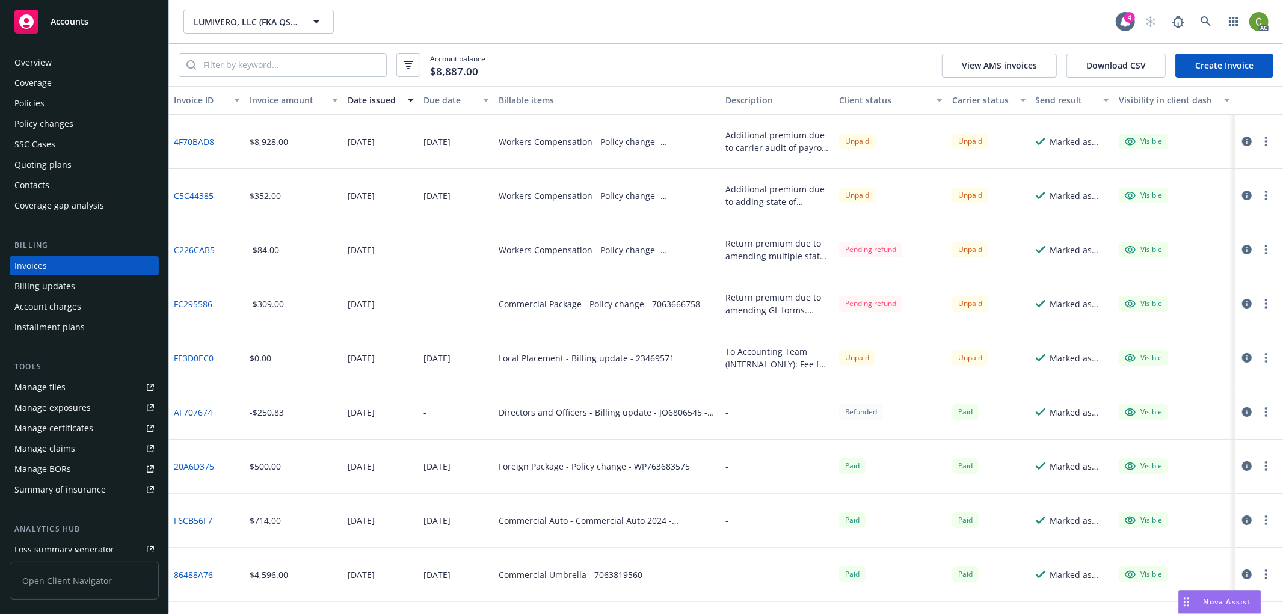
click at [93, 120] on div "Policy changes" at bounding box center [84, 123] width 140 height 19
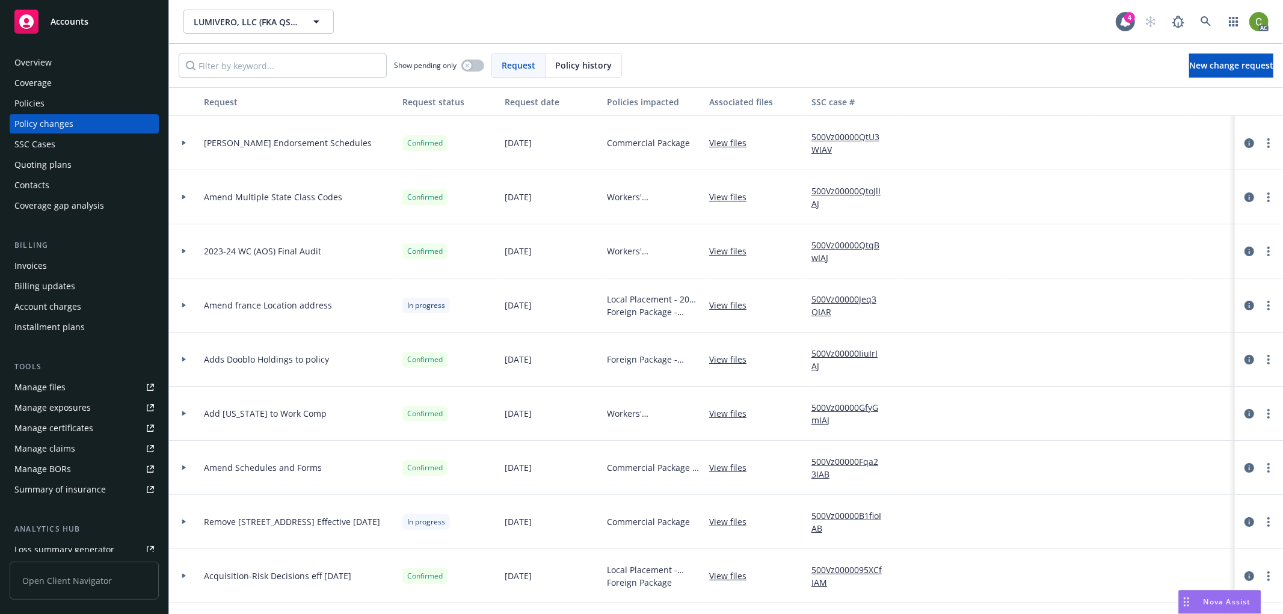
click at [563, 67] on span "Policy history" at bounding box center [583, 65] width 57 height 13
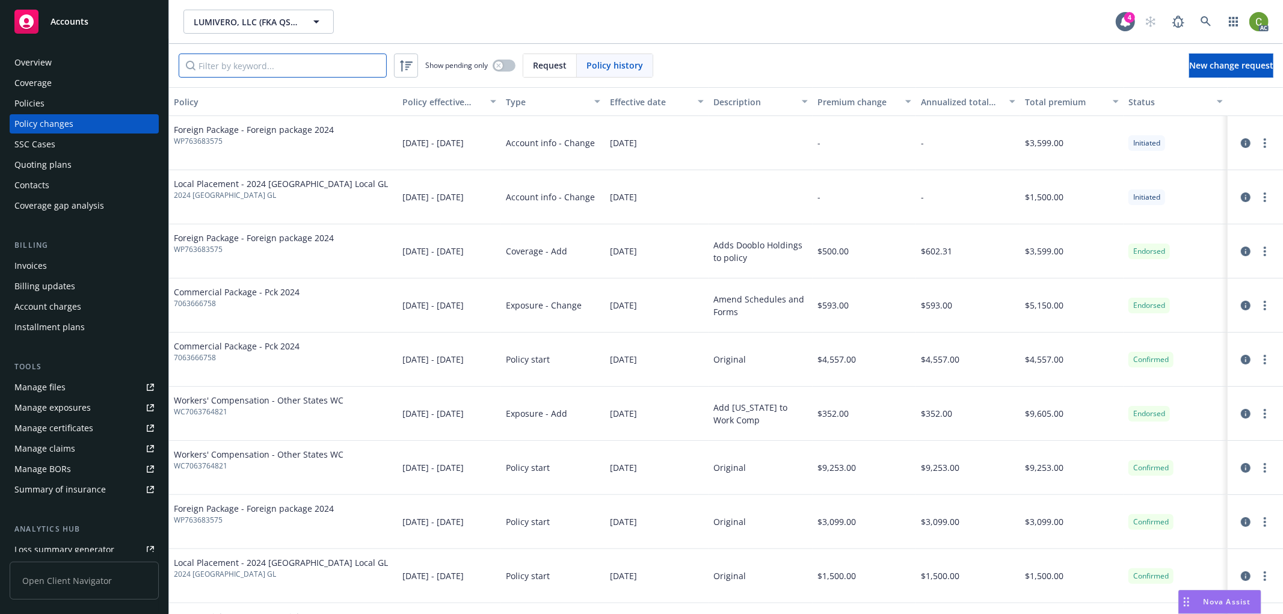
click at [379, 61] on input "Filter by keyword..." at bounding box center [283, 66] width 208 height 24
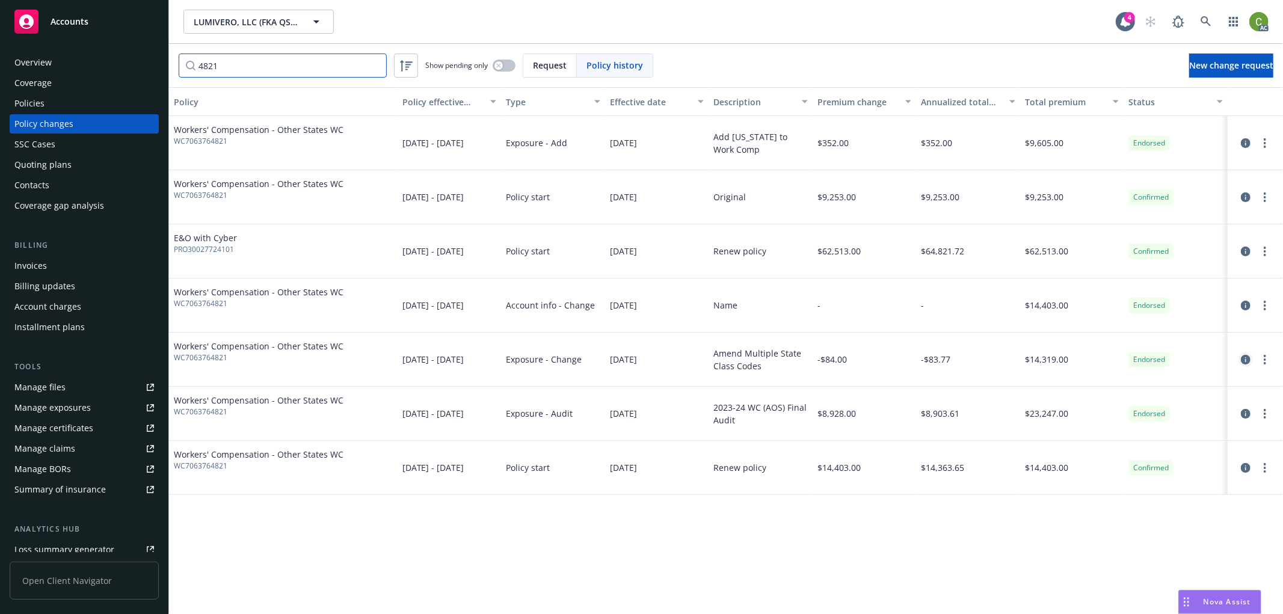
type input "4821"
click at [1244, 363] on icon "circleInformation" at bounding box center [1246, 360] width 10 height 10
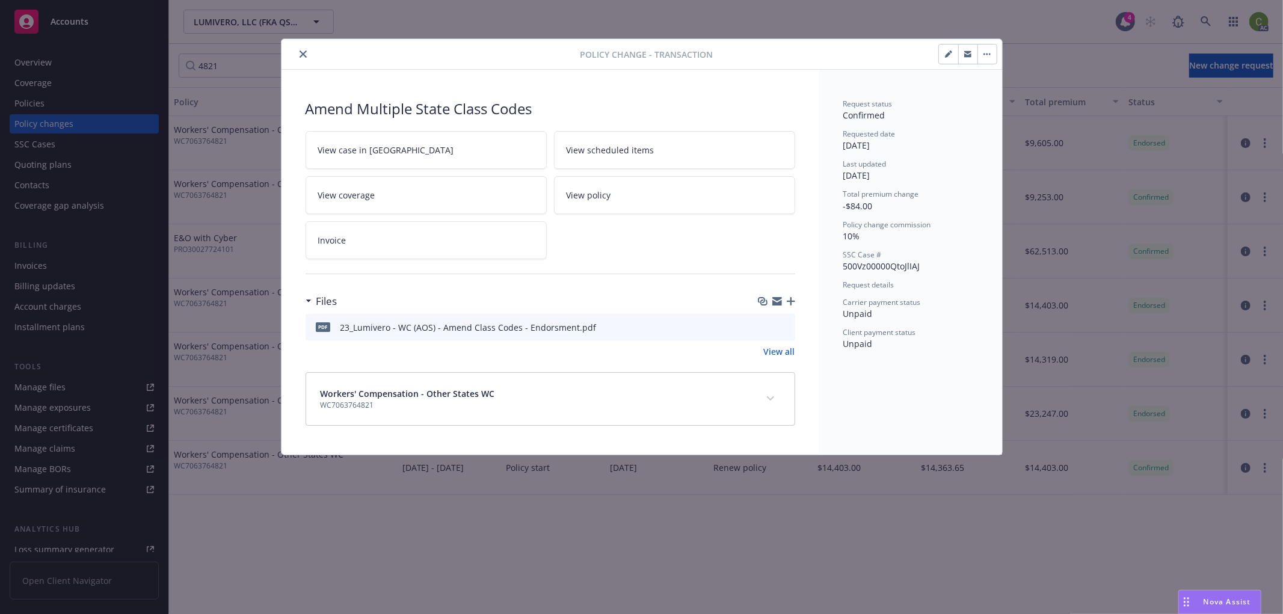
click at [784, 327] on icon "preview file" at bounding box center [783, 326] width 11 height 8
click at [302, 51] on icon "close" at bounding box center [303, 54] width 7 height 7
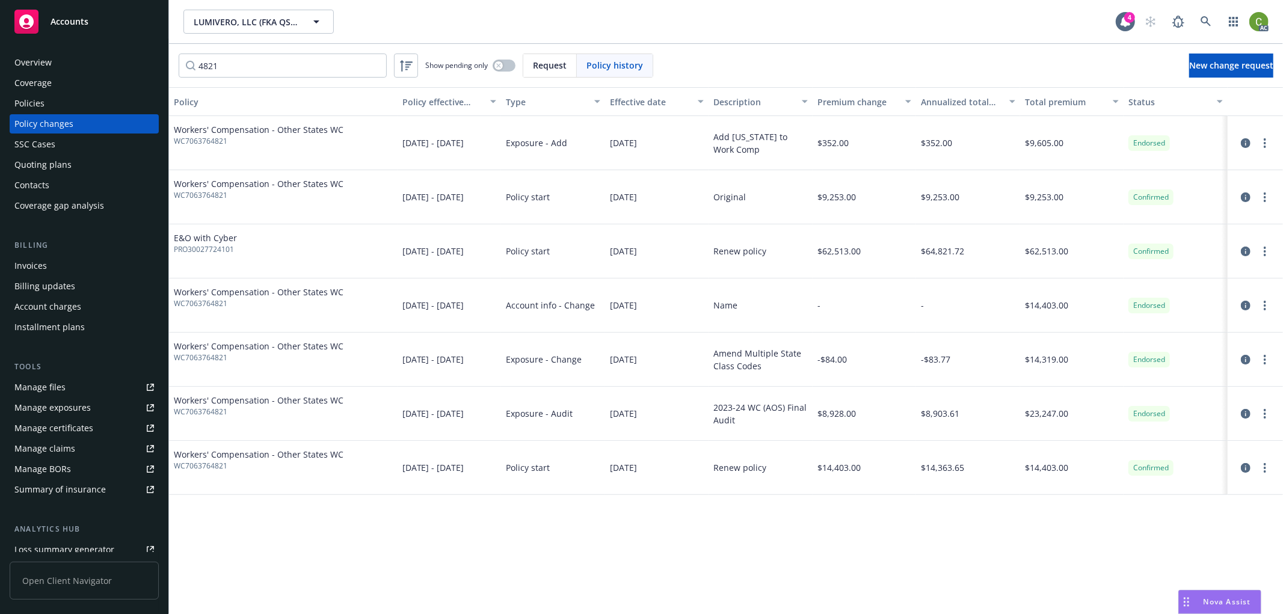
click at [51, 268] on div "Invoices" at bounding box center [84, 265] width 140 height 19
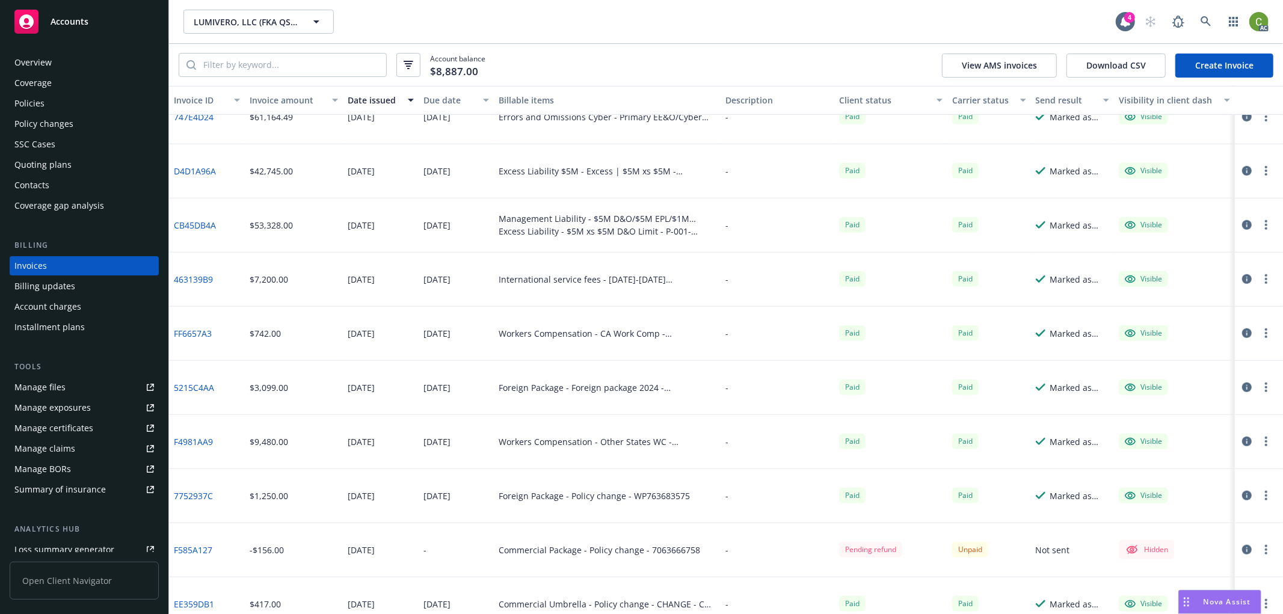
scroll to position [637, 0]
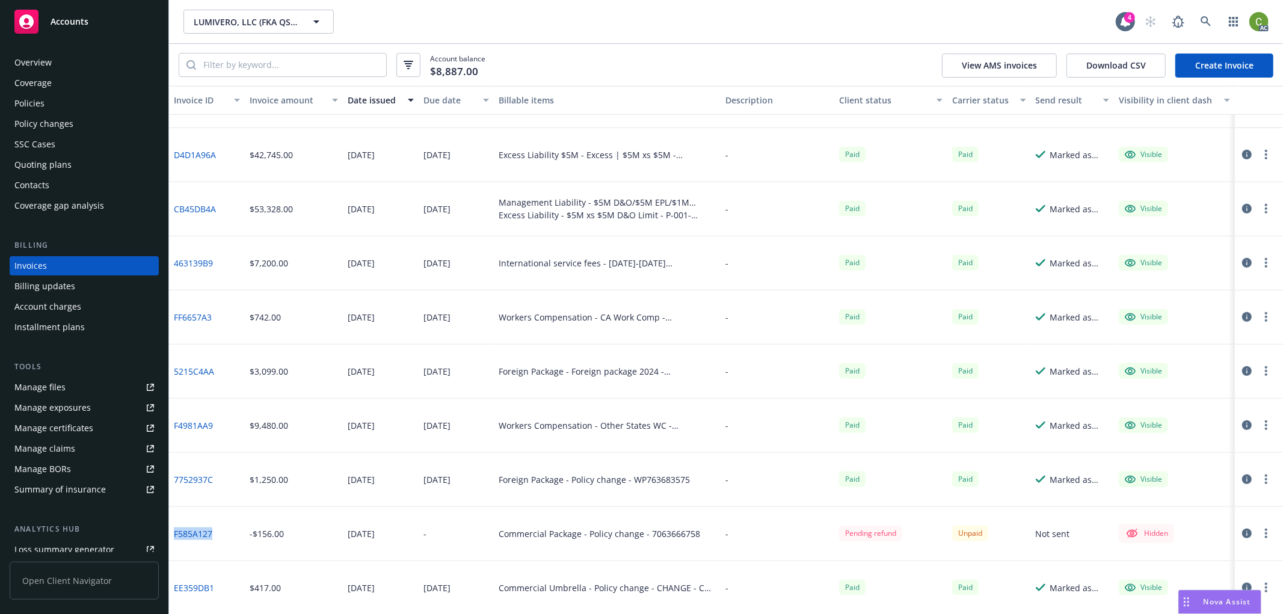
drag, startPoint x: 215, startPoint y: 541, endPoint x: 175, endPoint y: 543, distance: 40.3
click at [175, 543] on div "F585A127" at bounding box center [207, 534] width 76 height 54
copy link "F585A127"
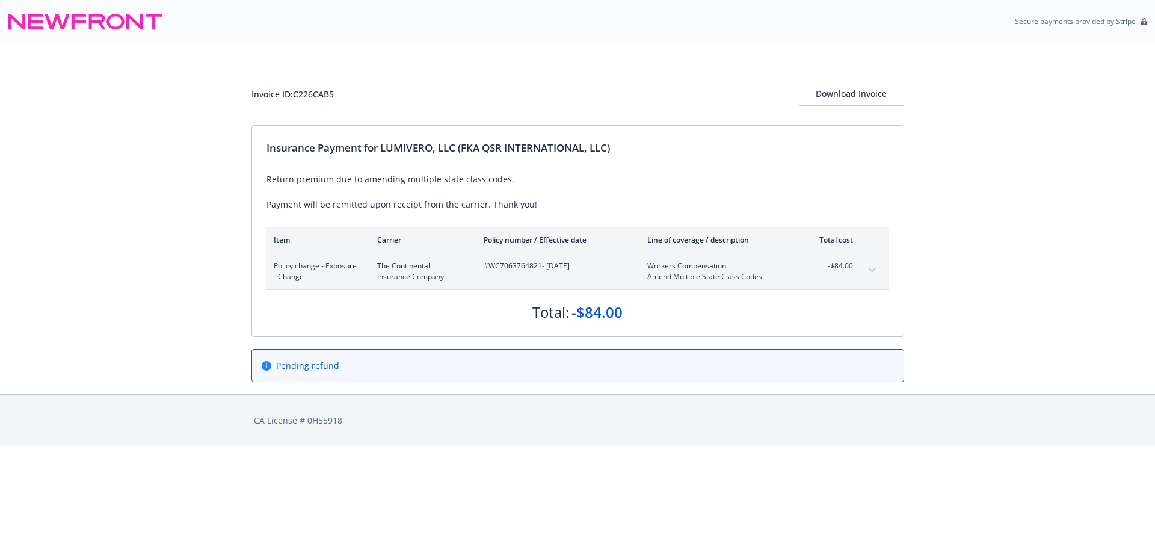
click at [872, 268] on icon "expand content" at bounding box center [872, 270] width 7 height 5
drag, startPoint x: 384, startPoint y: 147, endPoint x: 784, endPoint y: 152, distance: 400.1
click at [784, 152] on div "Insurance Payment for LUMIVERO, LLC (FKA QSR INTERNATIONAL, LLC)" at bounding box center [578, 148] width 623 height 16
copy div "LUMIVERO, LLC (FKA QSR INTERNATIONAL, LLC)"
click at [498, 265] on span "#7063666758 - 09/30/2024" at bounding box center [556, 265] width 144 height 11
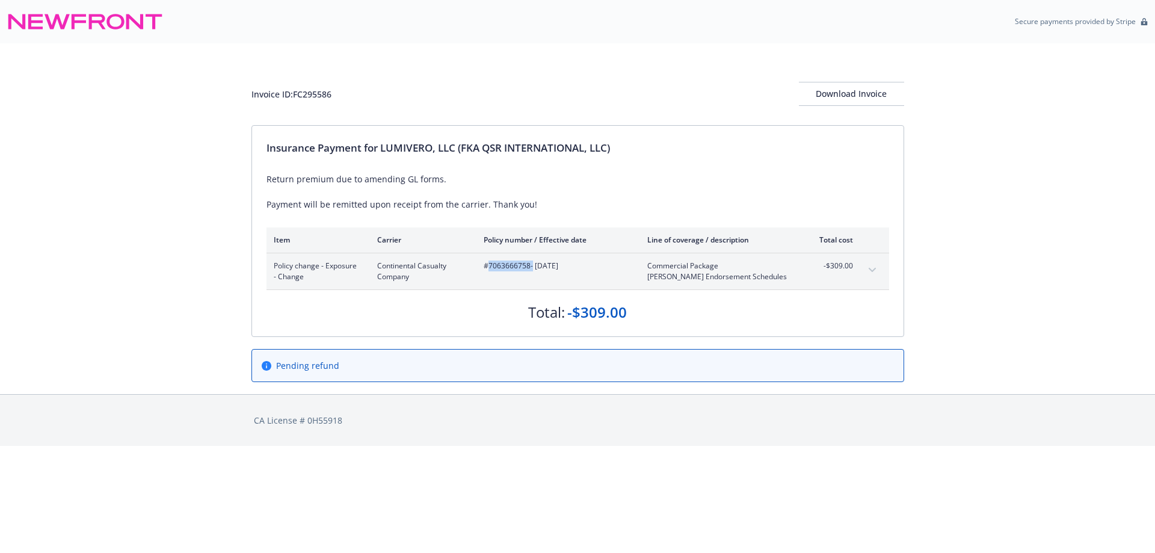
drag, startPoint x: 498, startPoint y: 265, endPoint x: 1116, endPoint y: 365, distance: 625.8
click at [499, 265] on span "#7063666758 - 09/30/2024" at bounding box center [556, 265] width 144 height 11
copy span "7063666758"
